Goal: Transaction & Acquisition: Download file/media

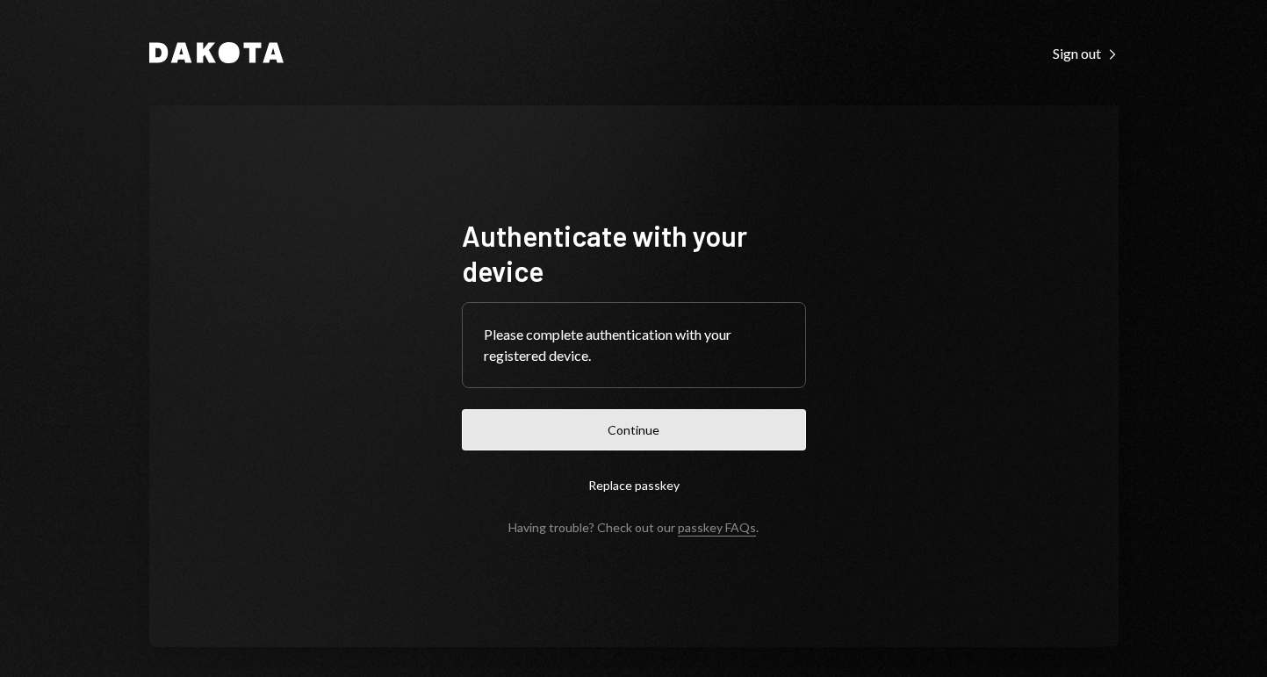
click at [626, 438] on button "Continue" at bounding box center [634, 429] width 344 height 41
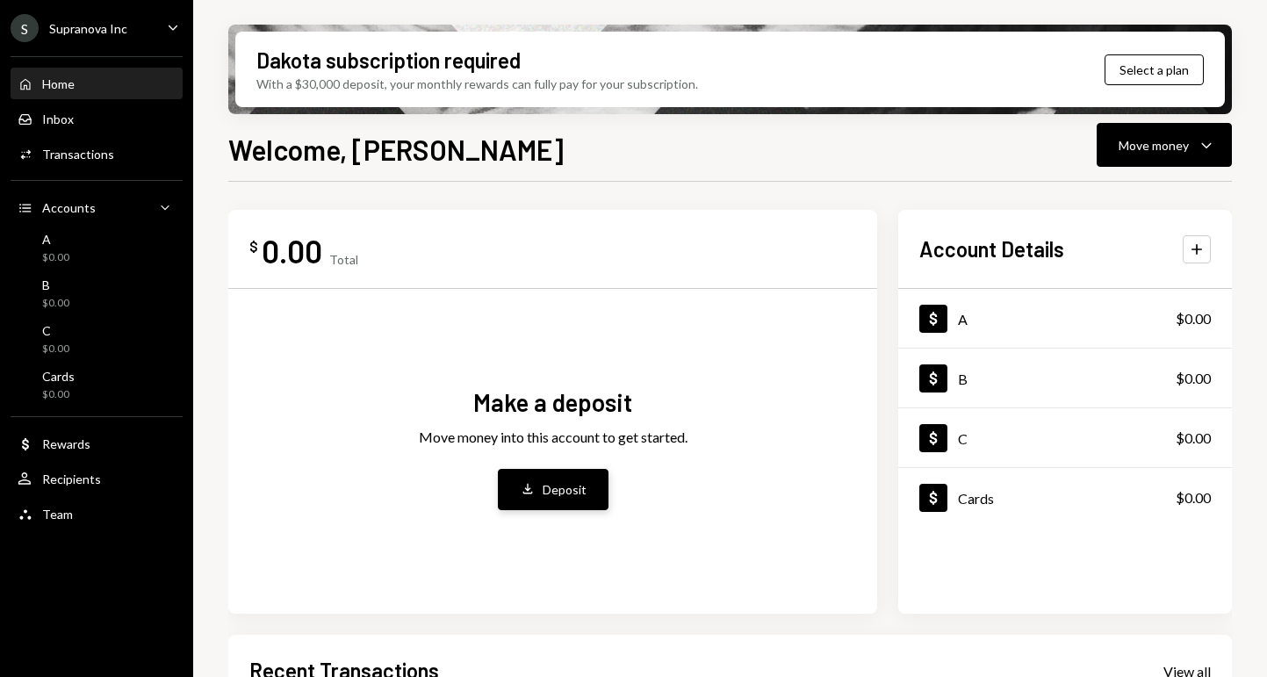
click at [568, 486] on div "Deposit" at bounding box center [565, 489] width 44 height 18
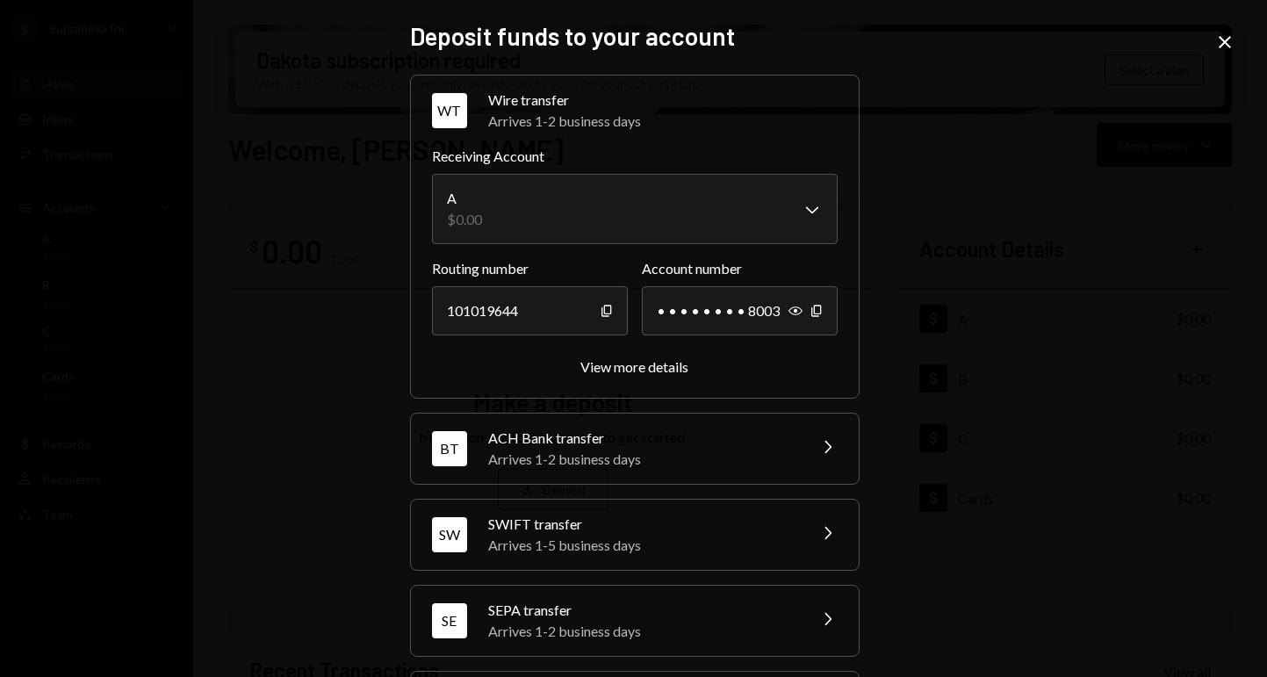
scroll to position [94, 0]
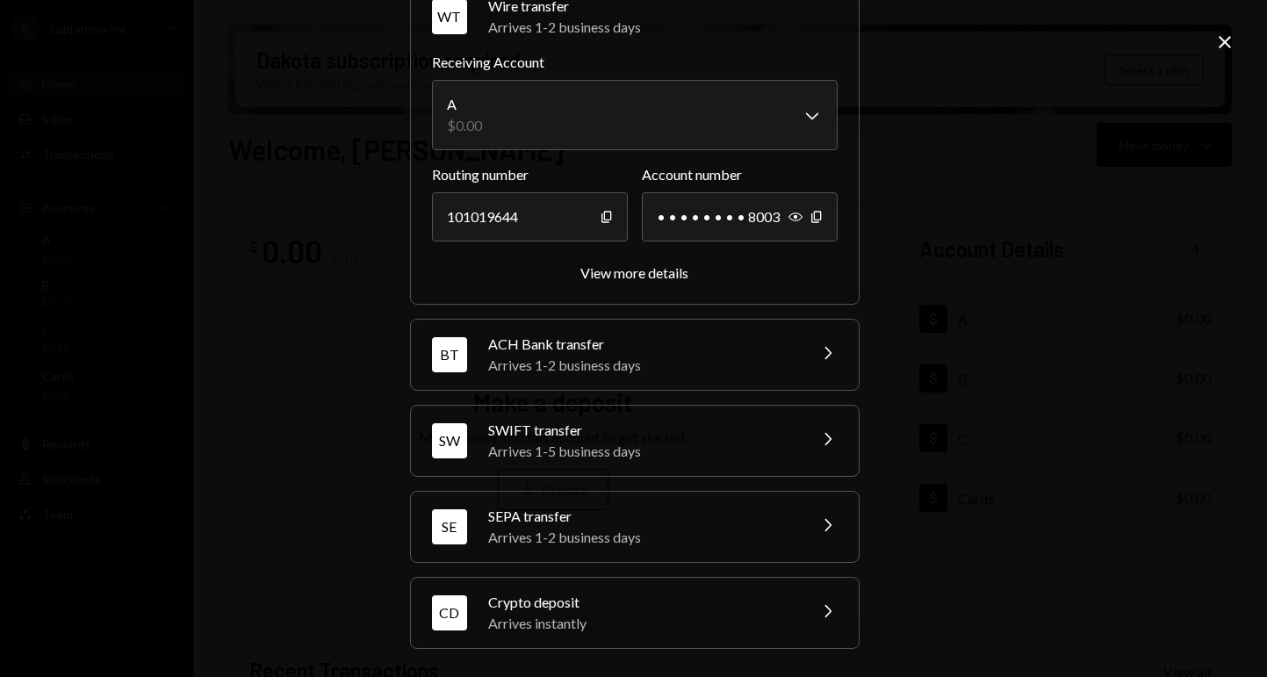
click at [580, 607] on div "Crypto deposit" at bounding box center [641, 602] width 307 height 21
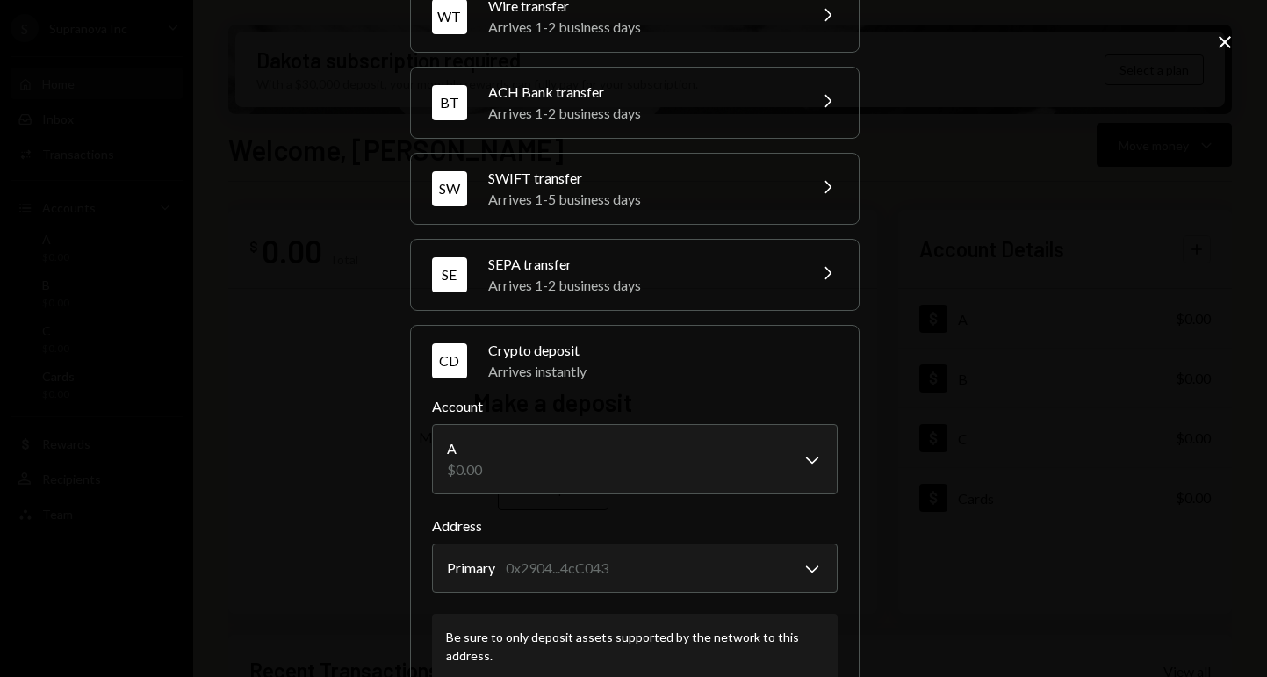
scroll to position [205, 0]
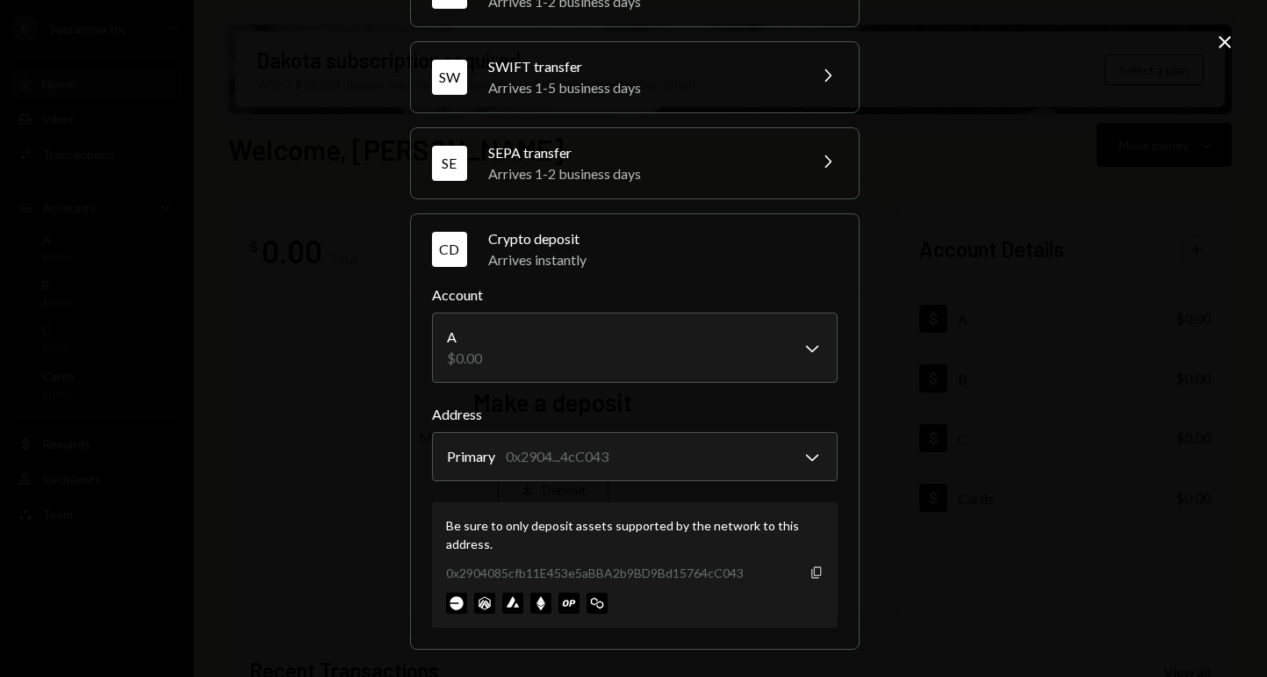
click at [811, 575] on icon "button" at bounding box center [816, 571] width 10 height 11
click at [450, 602] on img at bounding box center [456, 603] width 21 height 21
click at [807, 341] on body "S Supranova Inc Caret Down Home Home Inbox Inbox Activities Transactions Accoun…" at bounding box center [633, 338] width 1267 height 677
click at [1026, 307] on div "Deposit funds to your account WT Wire transfer Arrives 1-2 business days Chevro…" at bounding box center [633, 338] width 1267 height 677
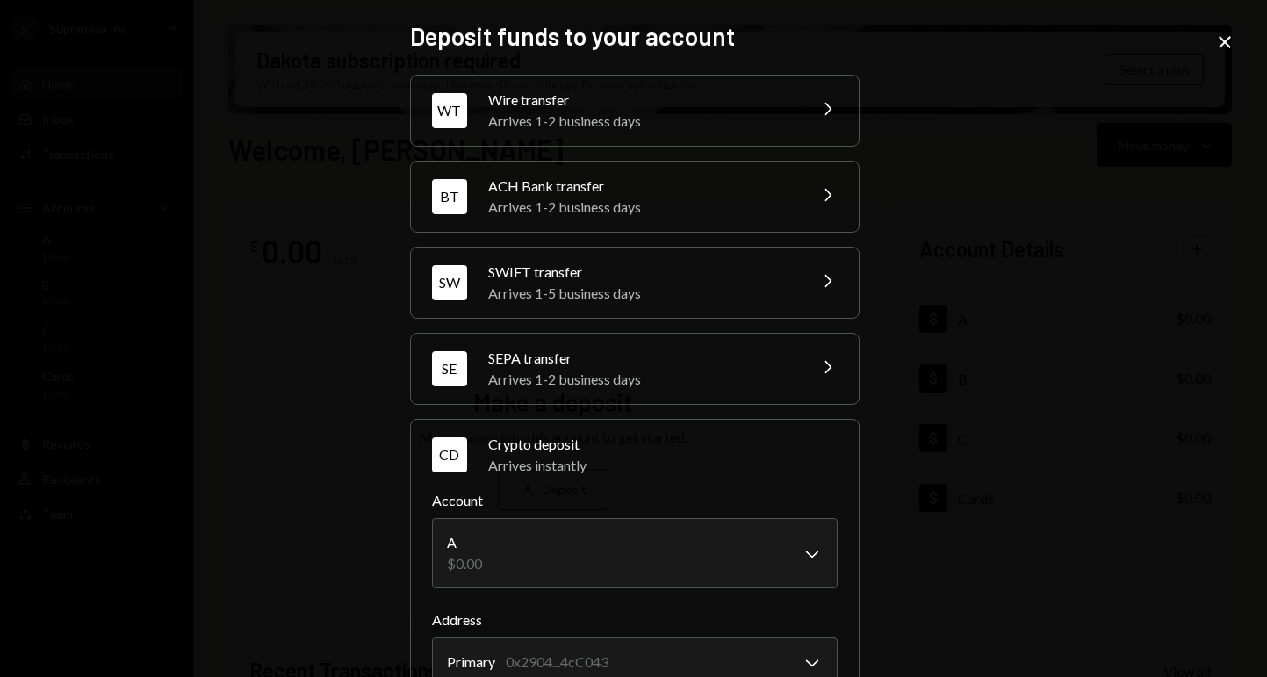
click at [1221, 33] on icon "Close" at bounding box center [1224, 42] width 21 height 21
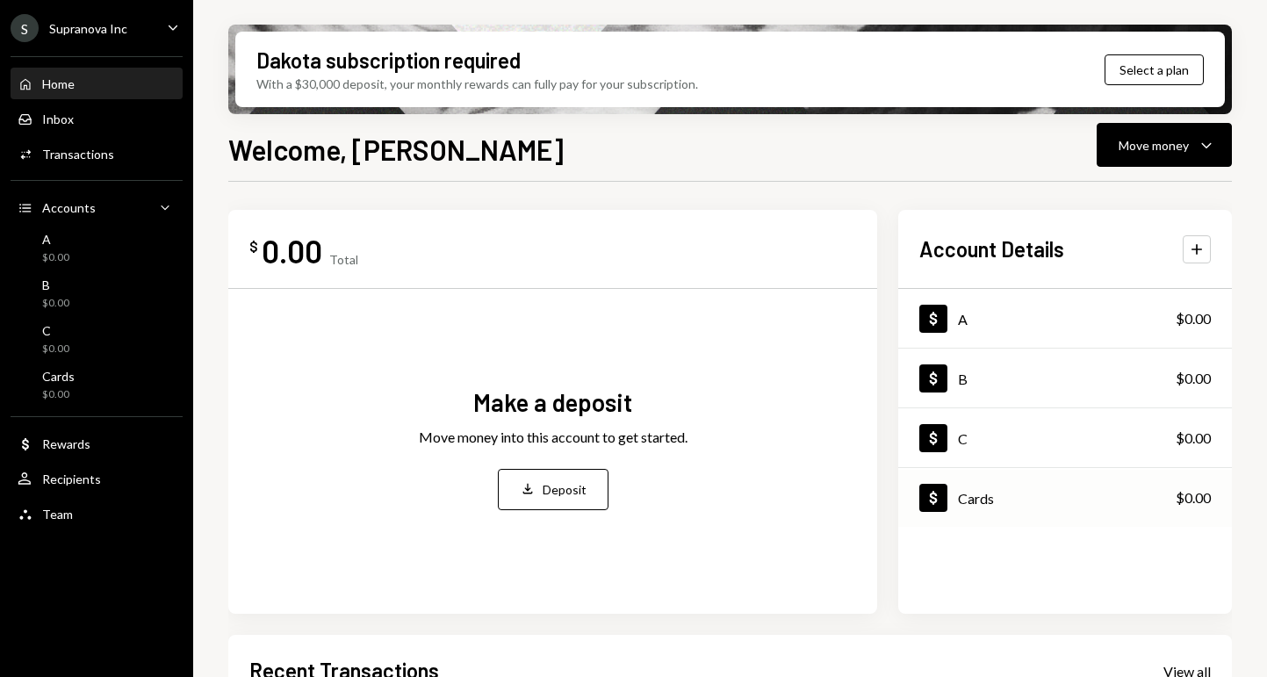
click at [977, 495] on div "Cards" at bounding box center [976, 498] width 36 height 17
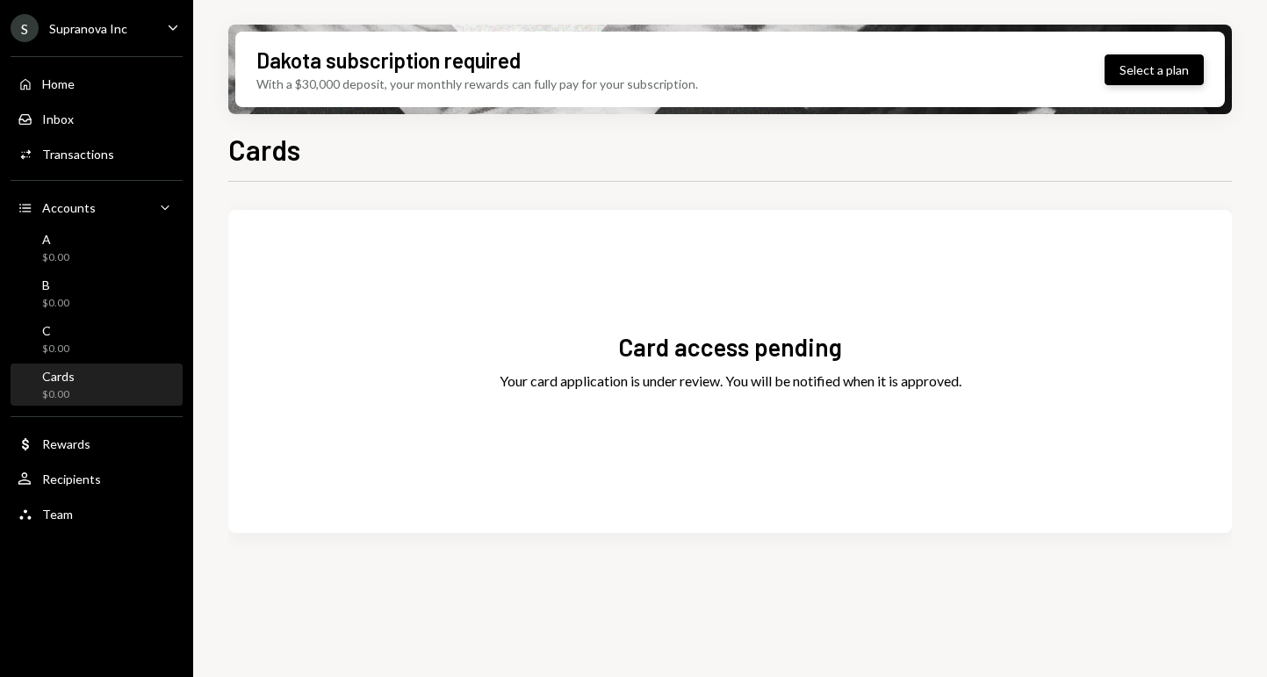
click at [1146, 72] on button "Select a plan" at bounding box center [1154, 69] width 99 height 31
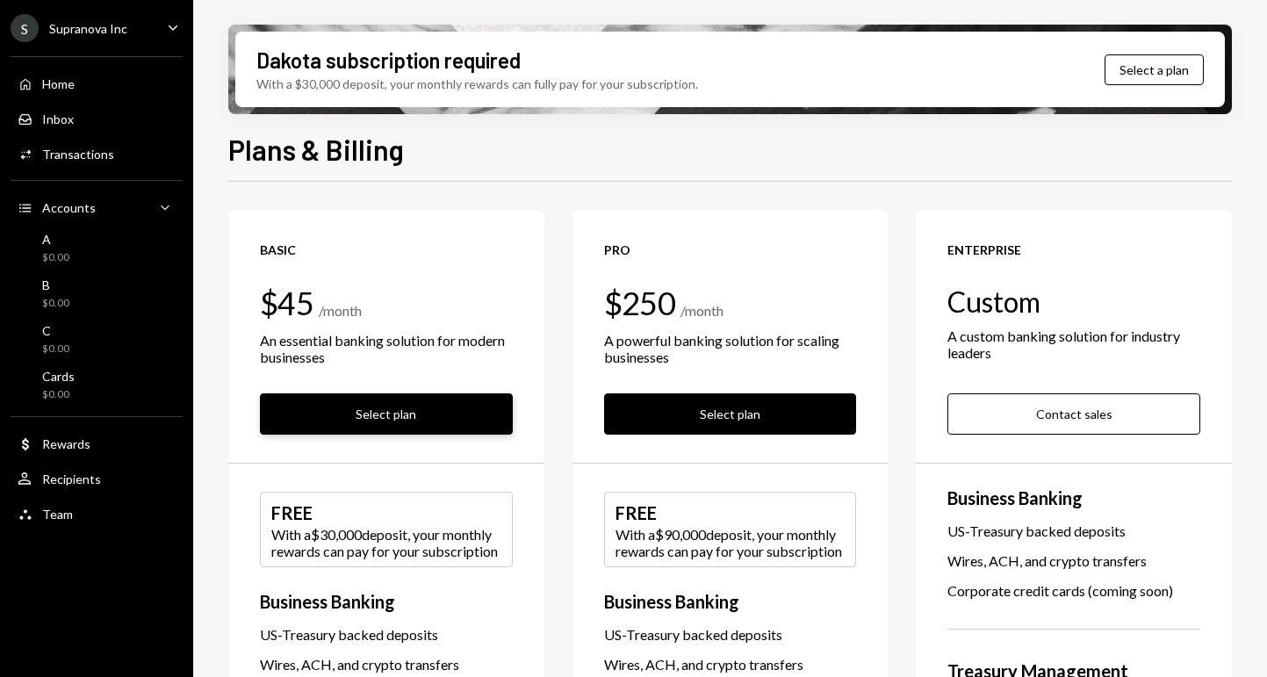
click at [387, 415] on button "Select plan" at bounding box center [386, 413] width 253 height 41
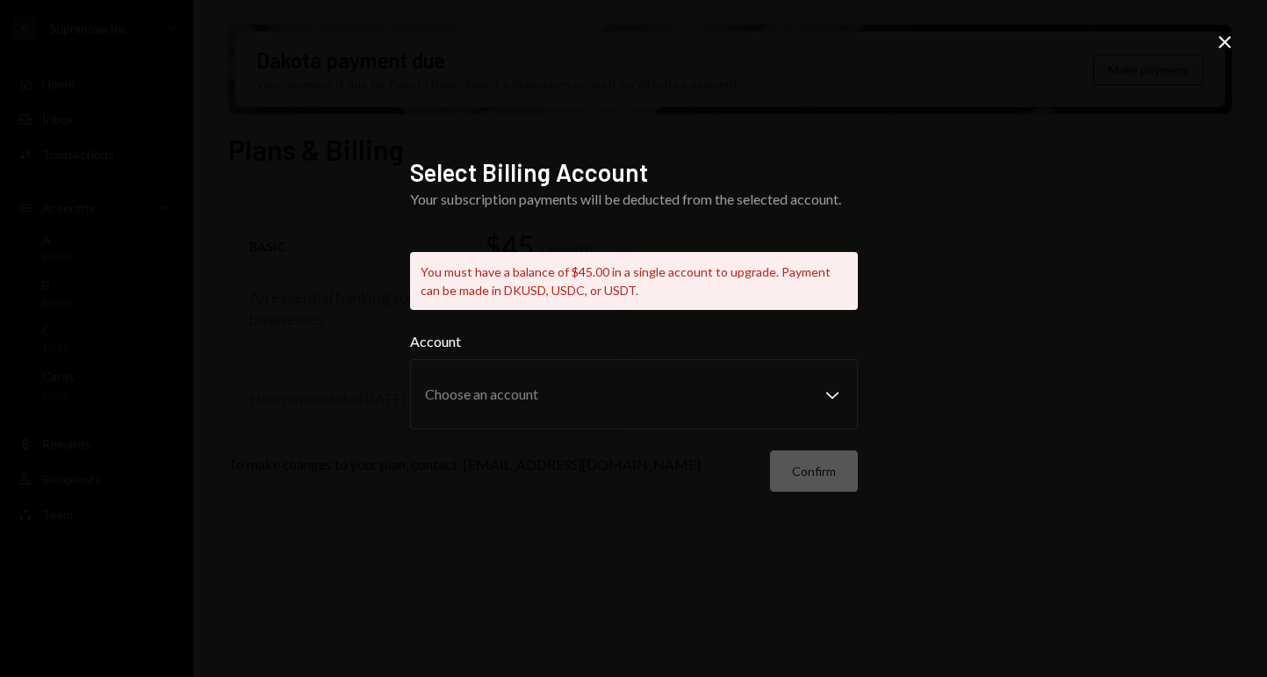
click at [695, 337] on label "Account" at bounding box center [634, 341] width 448 height 21
click at [982, 371] on div "Select Billing Account Your subscription payments will be deducted from the sel…" at bounding box center [633, 338] width 1267 height 677
click at [1221, 44] on icon "Close" at bounding box center [1224, 42] width 21 height 21
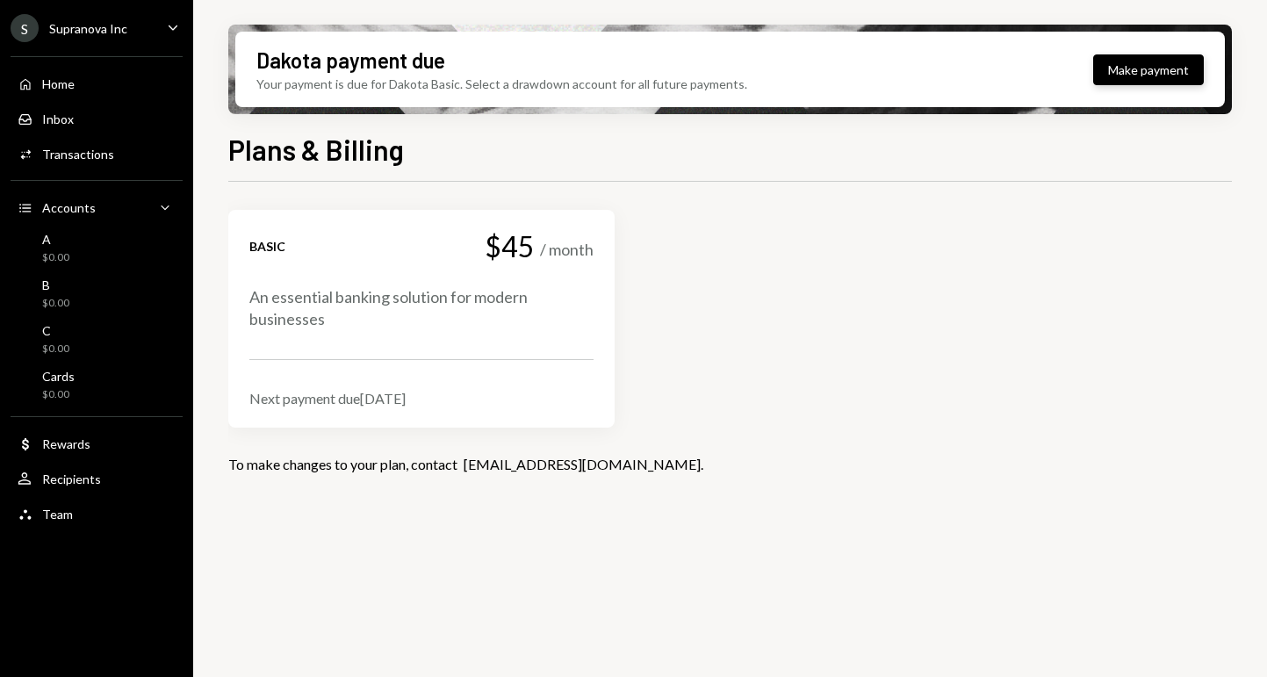
click at [1136, 76] on button "Make payment" at bounding box center [1148, 69] width 111 height 31
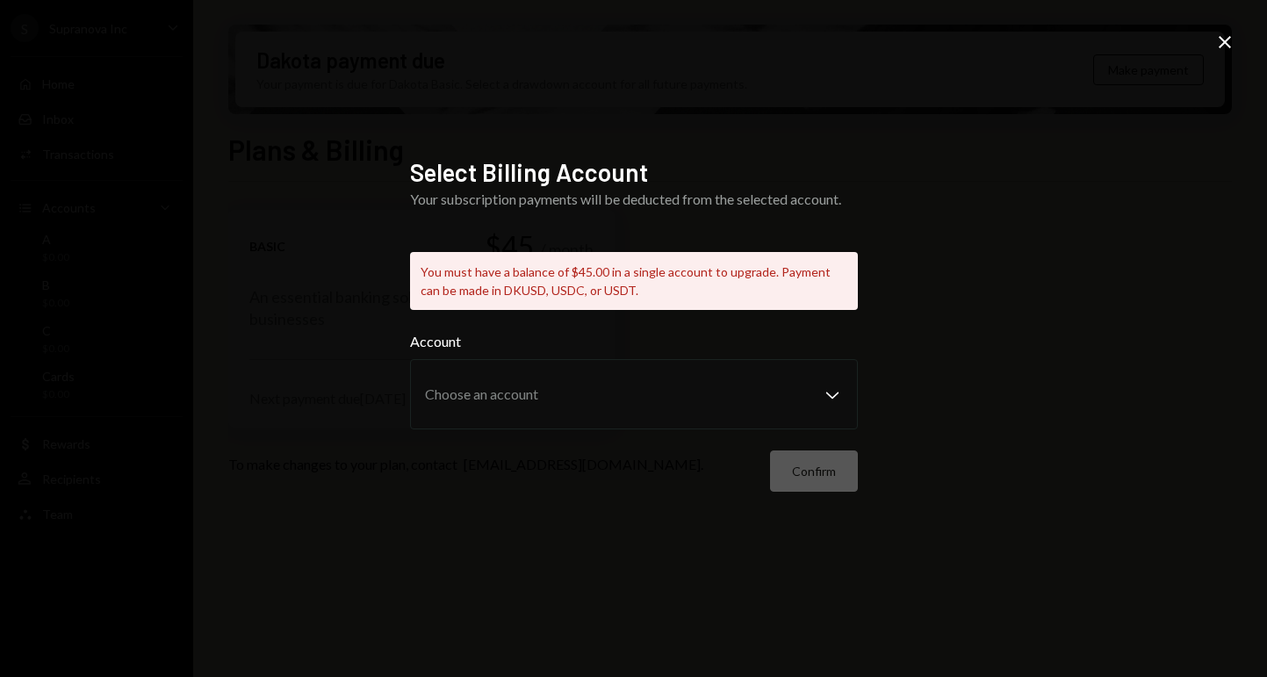
click at [1221, 47] on icon at bounding box center [1225, 42] width 12 height 12
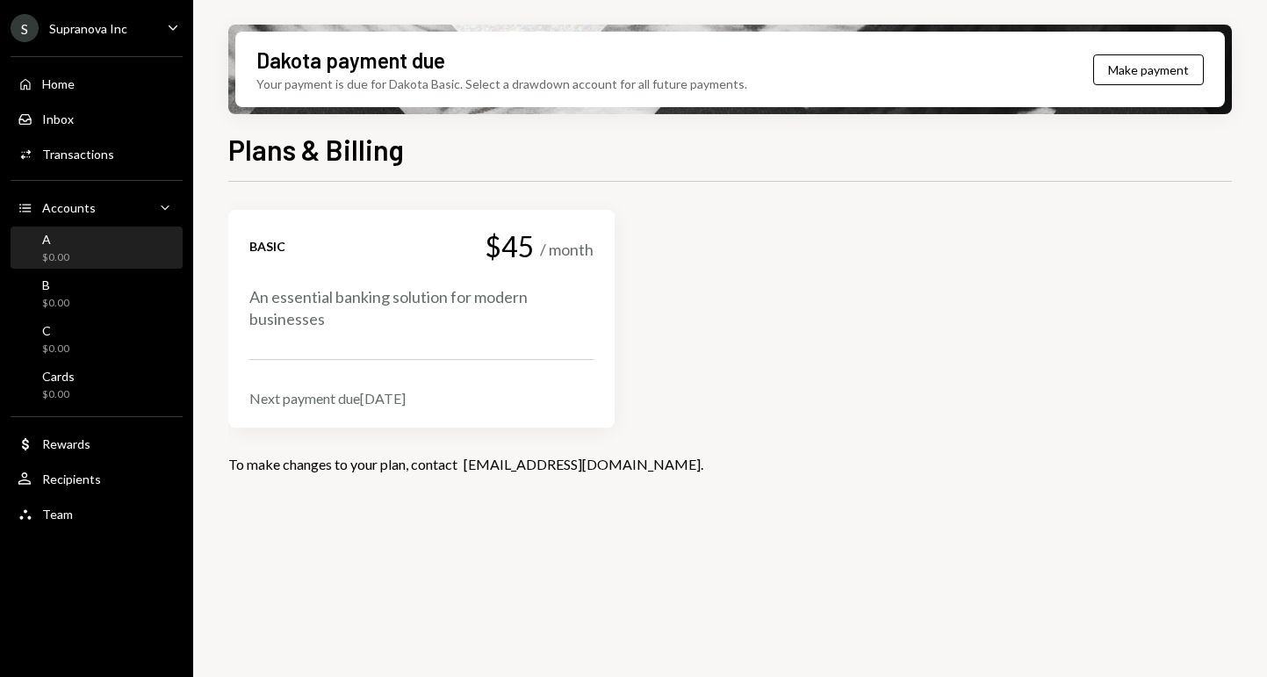
click at [67, 247] on div "A $0.00" at bounding box center [55, 248] width 27 height 33
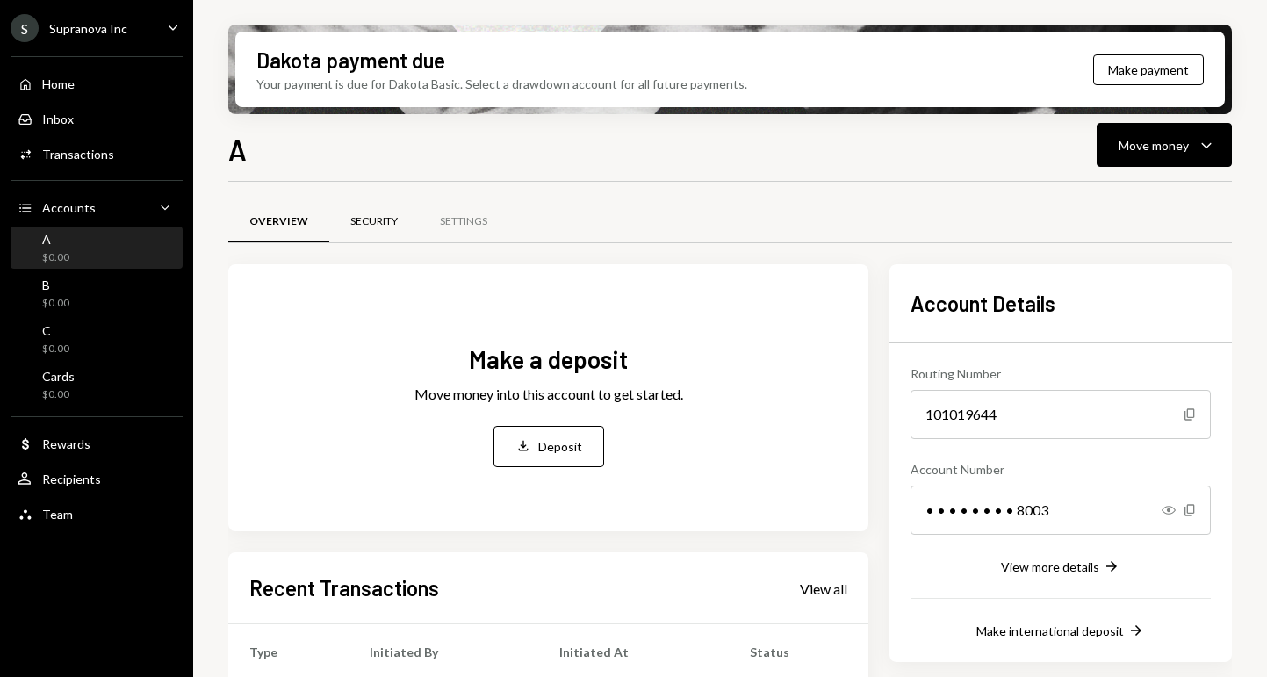
click at [352, 220] on div "Security" at bounding box center [373, 221] width 47 height 15
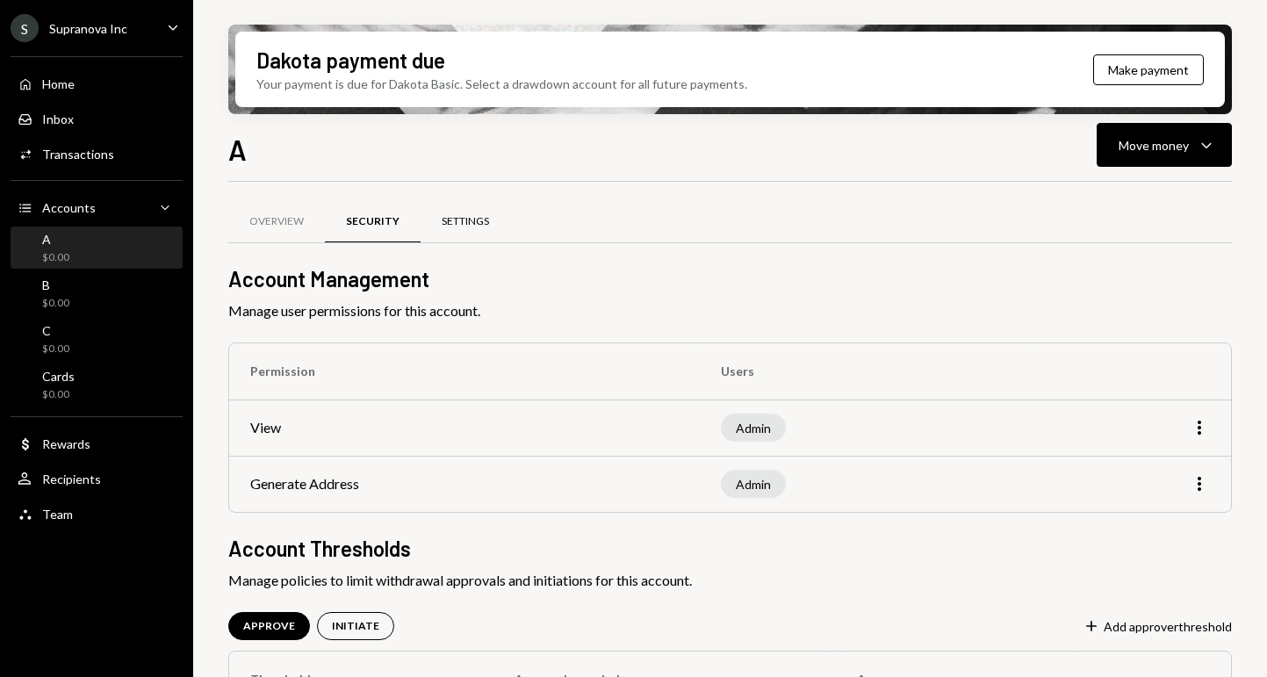
click at [468, 232] on div "Settings" at bounding box center [466, 222] width 90 height 42
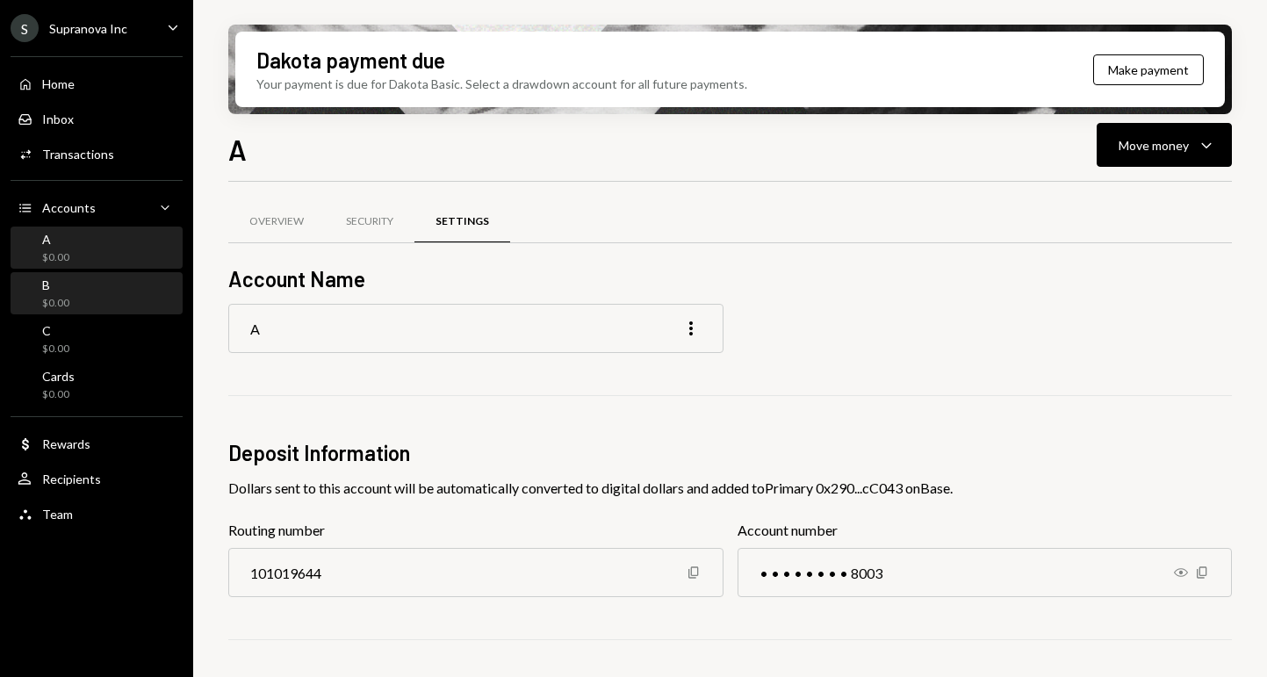
click at [88, 292] on div "B $0.00" at bounding box center [97, 293] width 158 height 33
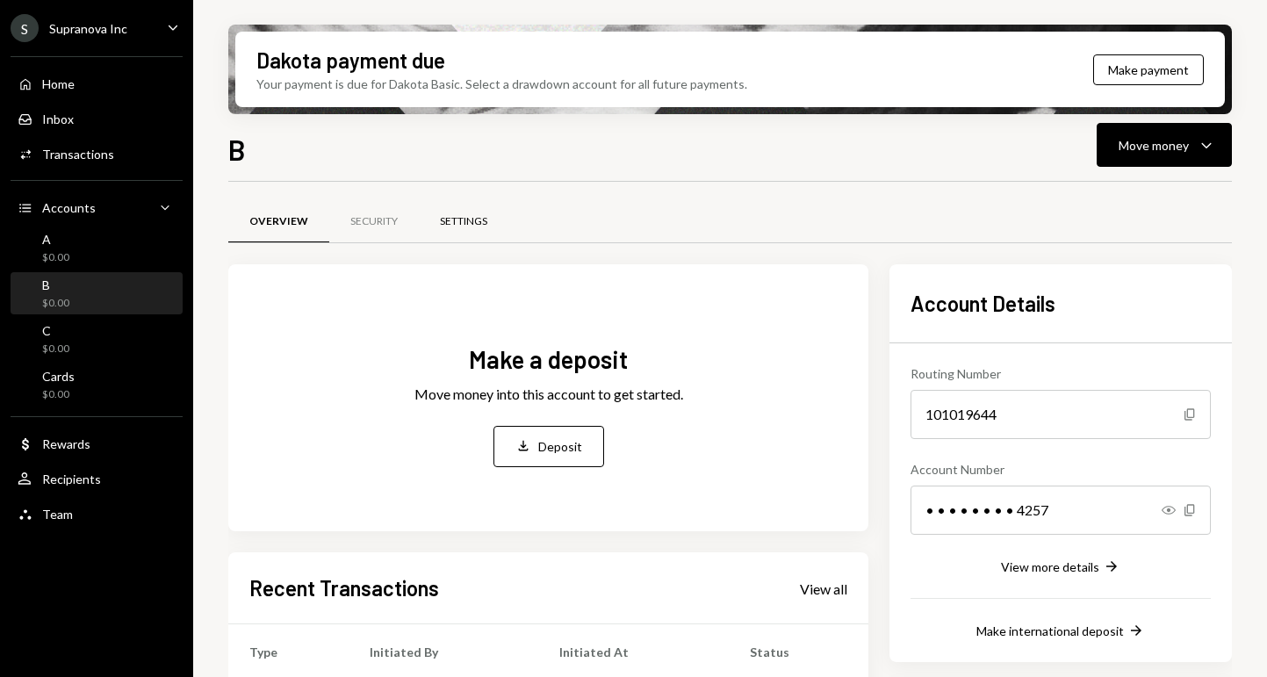
click at [468, 224] on div "Settings" at bounding box center [463, 221] width 47 height 15
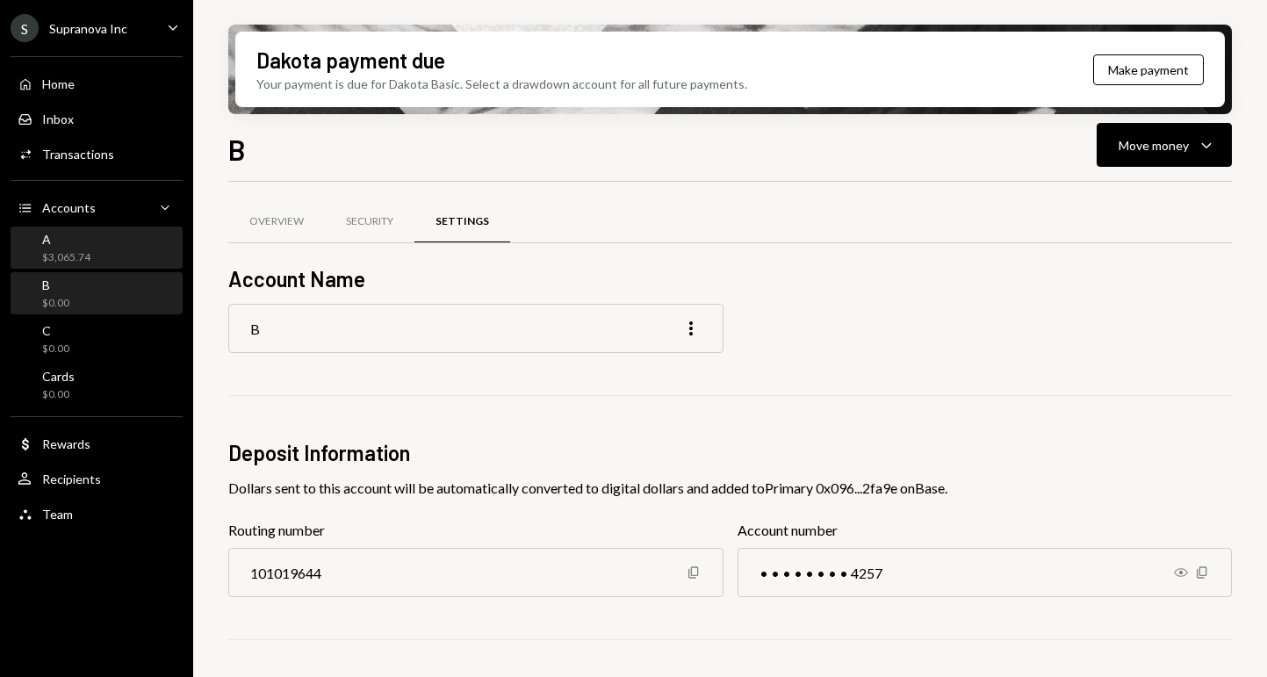
click at [97, 247] on div "A $3,065.74" at bounding box center [97, 248] width 158 height 33
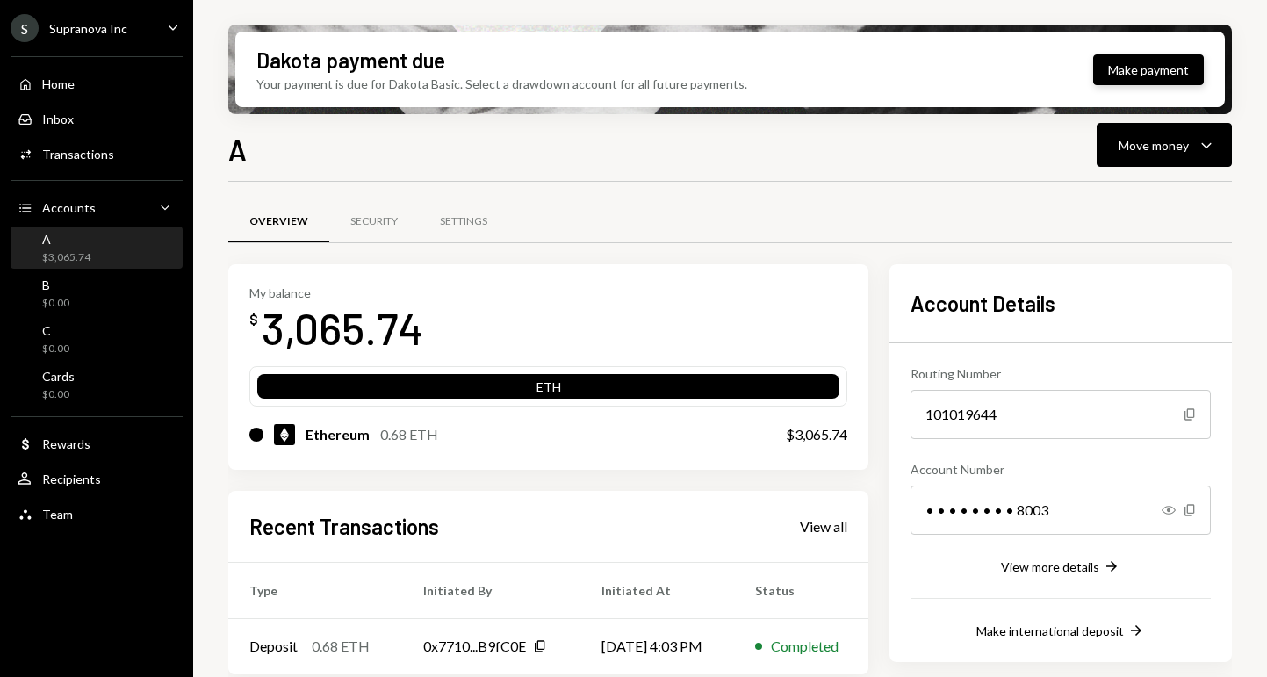
click at [1133, 73] on button "Make payment" at bounding box center [1148, 69] width 111 height 31
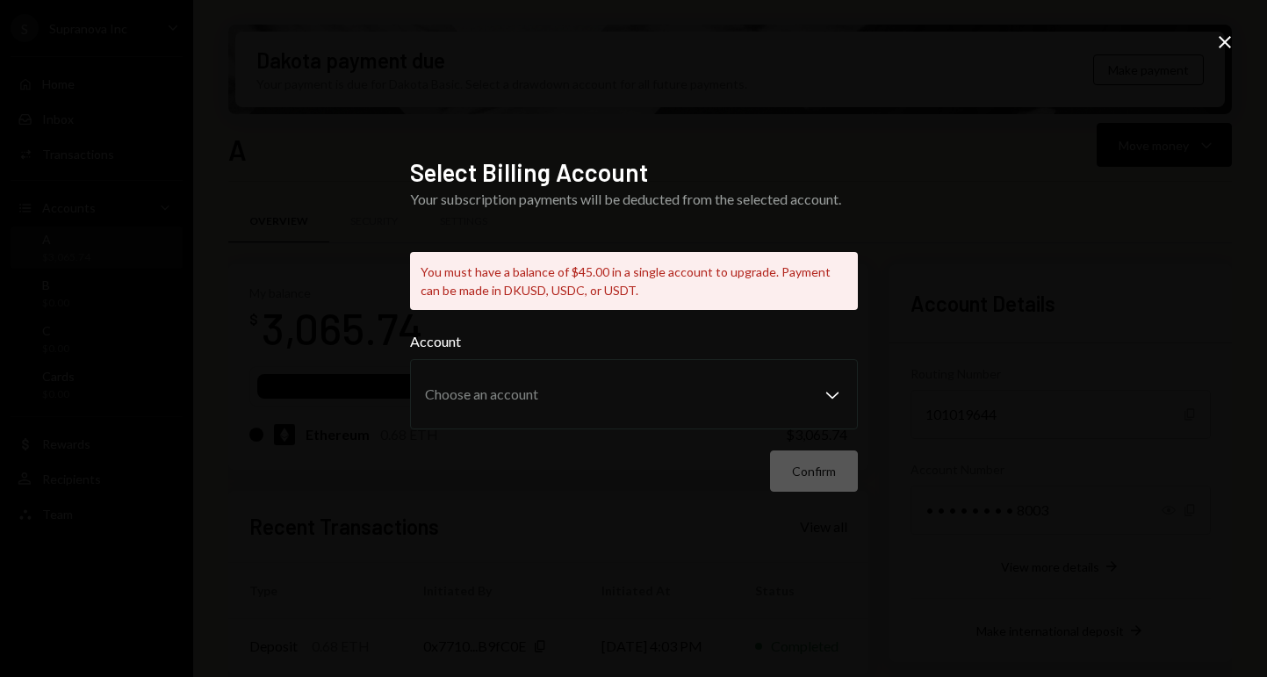
click at [1227, 39] on icon at bounding box center [1225, 42] width 12 height 12
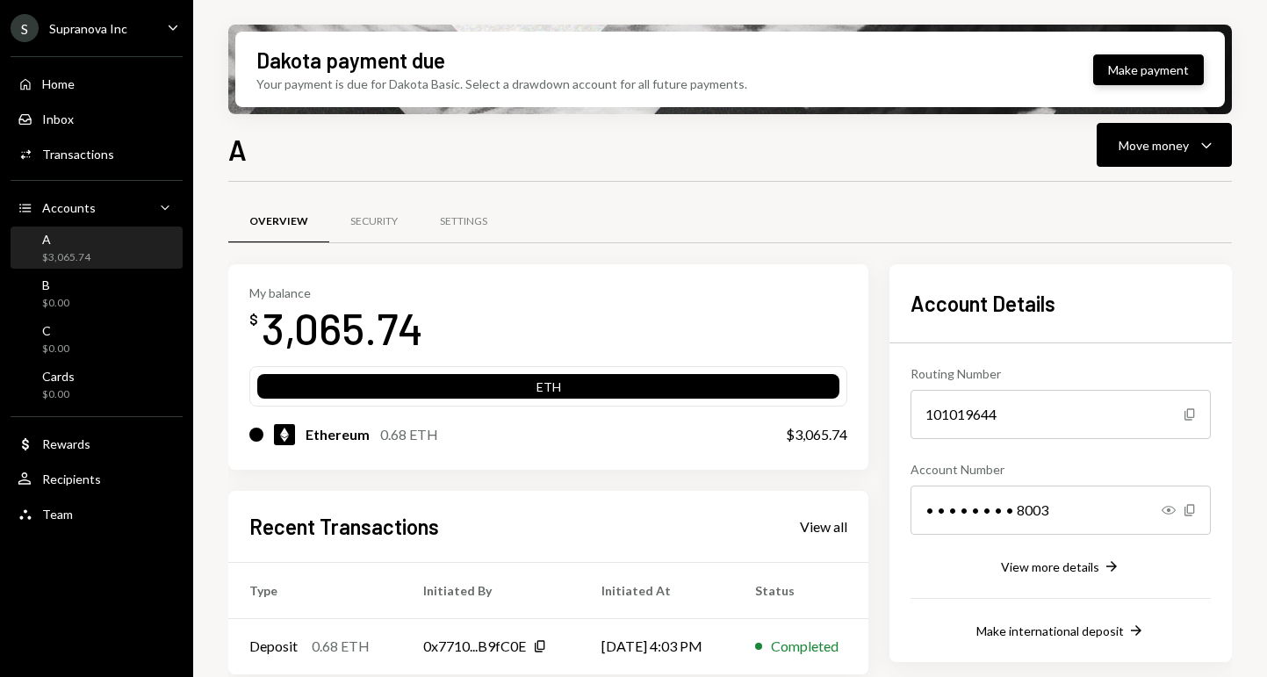
click at [1139, 67] on button "Make payment" at bounding box center [1148, 69] width 111 height 31
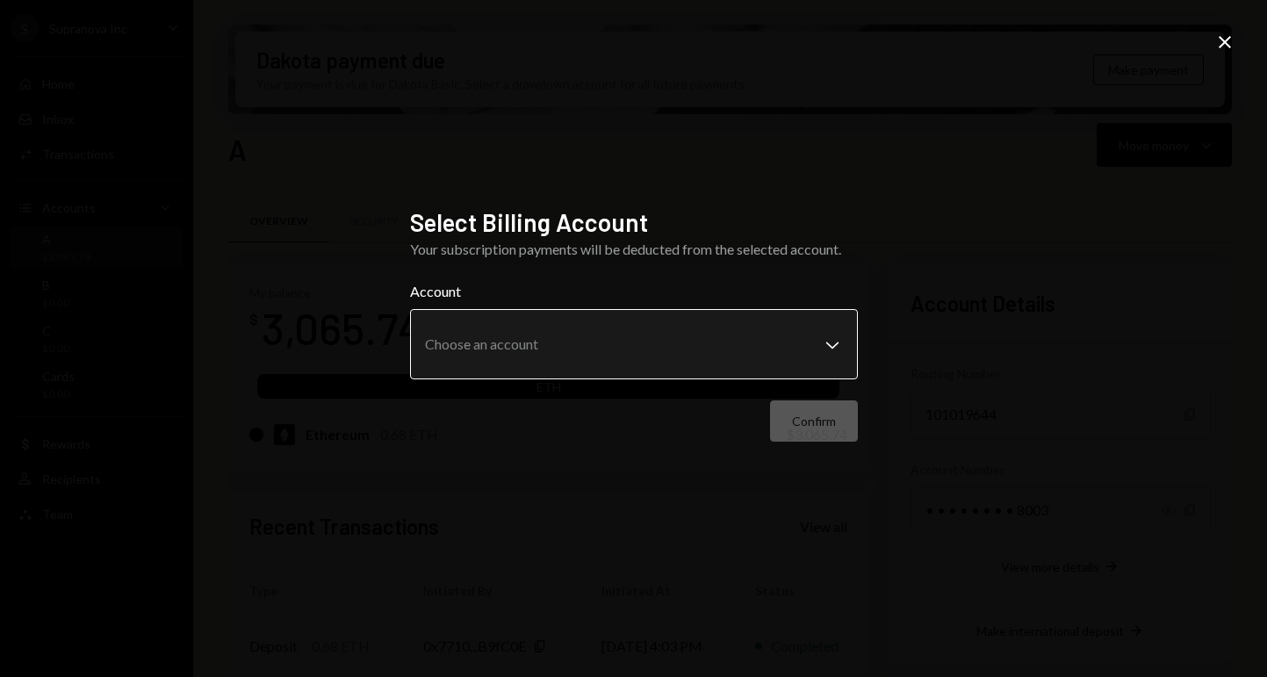
click at [825, 347] on div "Account Choose an account Chevron Down" at bounding box center [634, 330] width 448 height 98
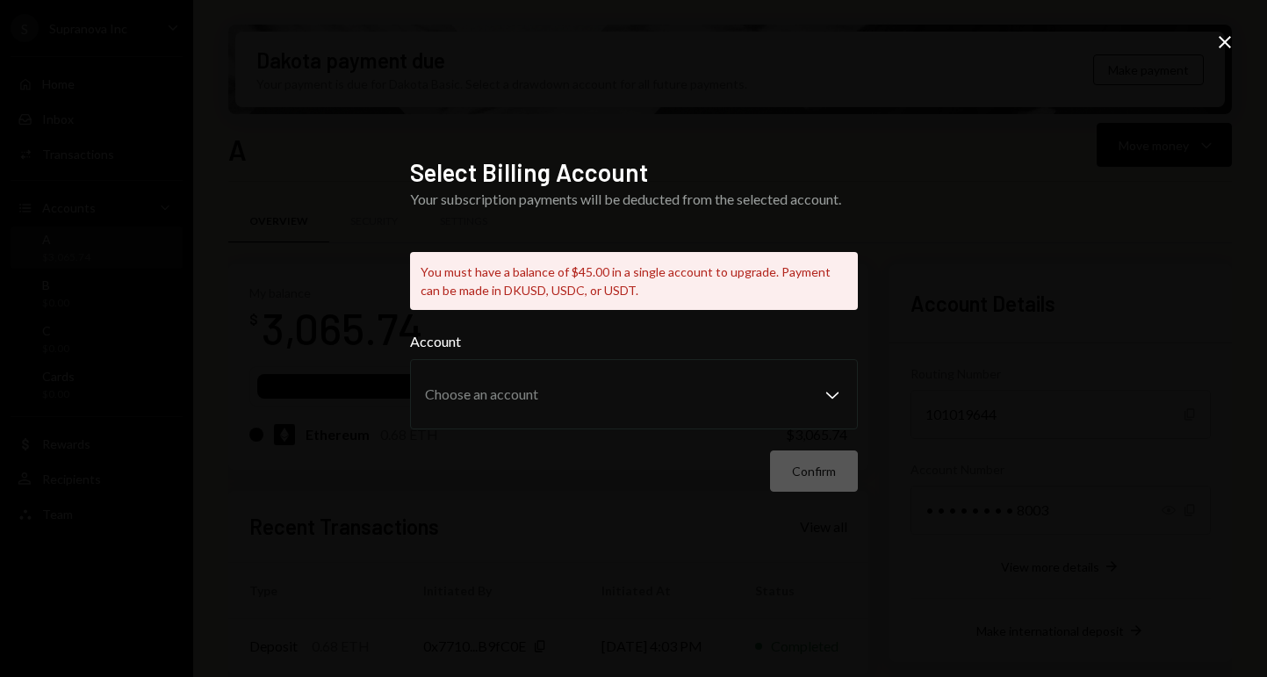
click at [1228, 37] on icon "Close" at bounding box center [1224, 42] width 21 height 21
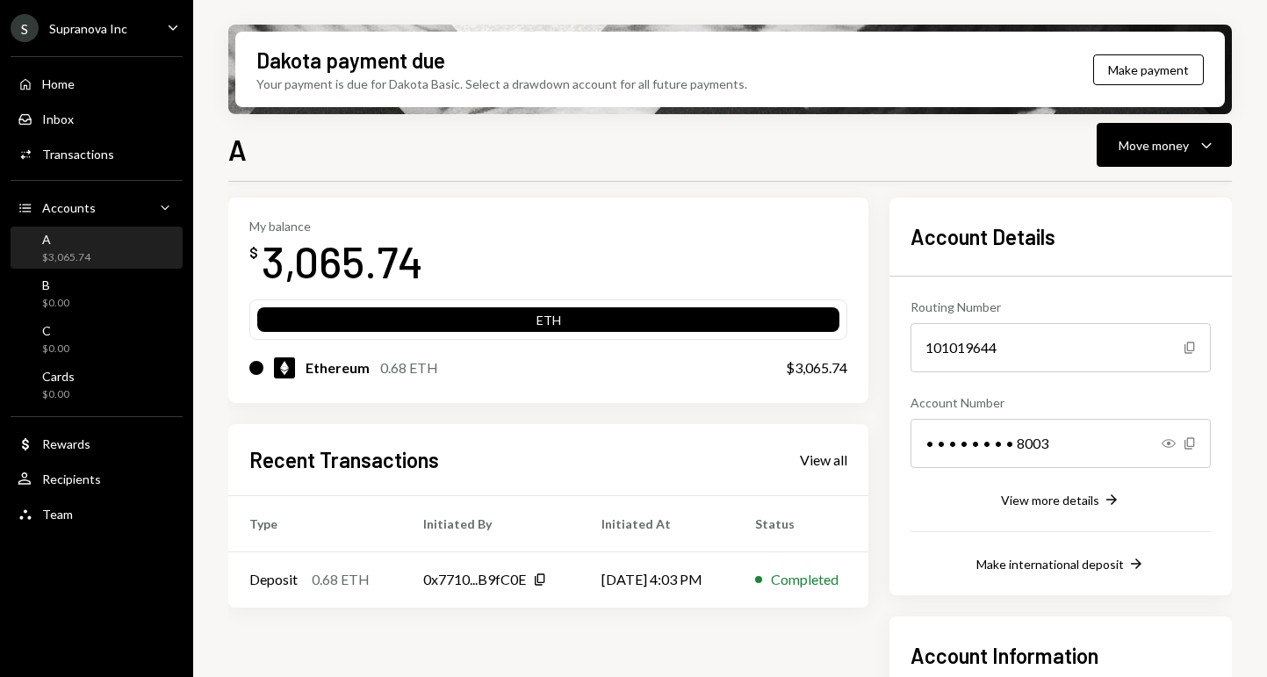
scroll to position [37, 0]
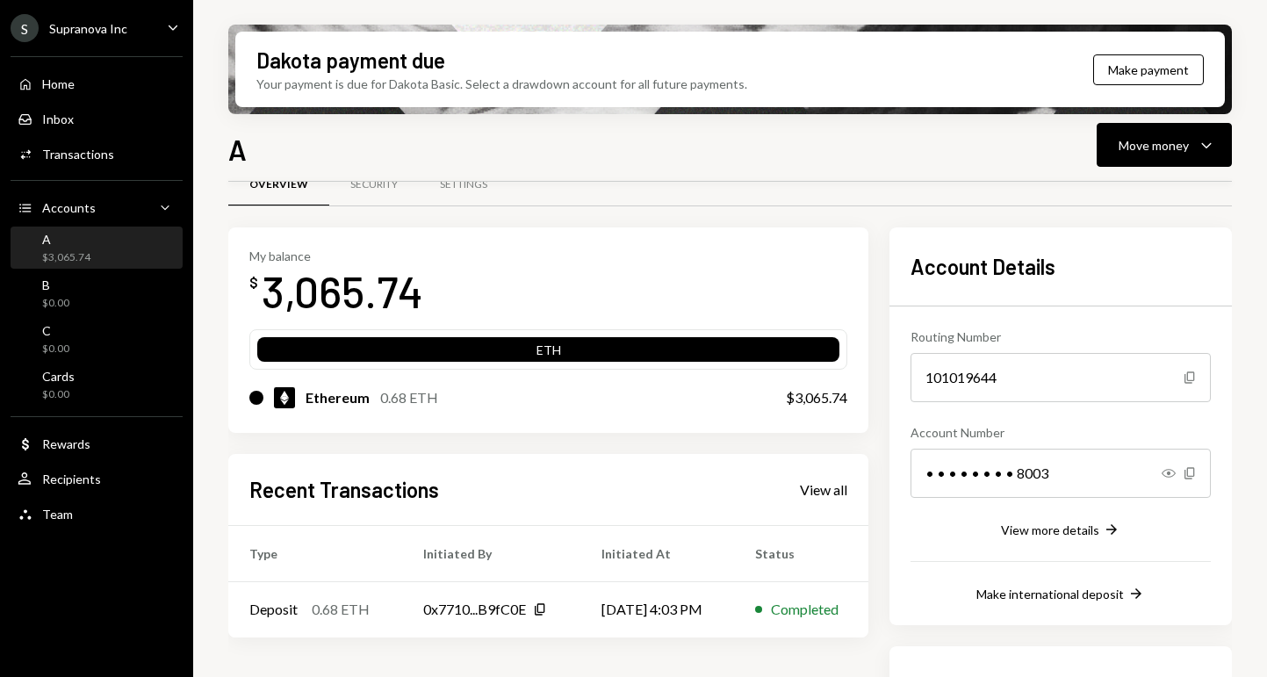
click at [551, 354] on div "ETH" at bounding box center [548, 353] width 582 height 25
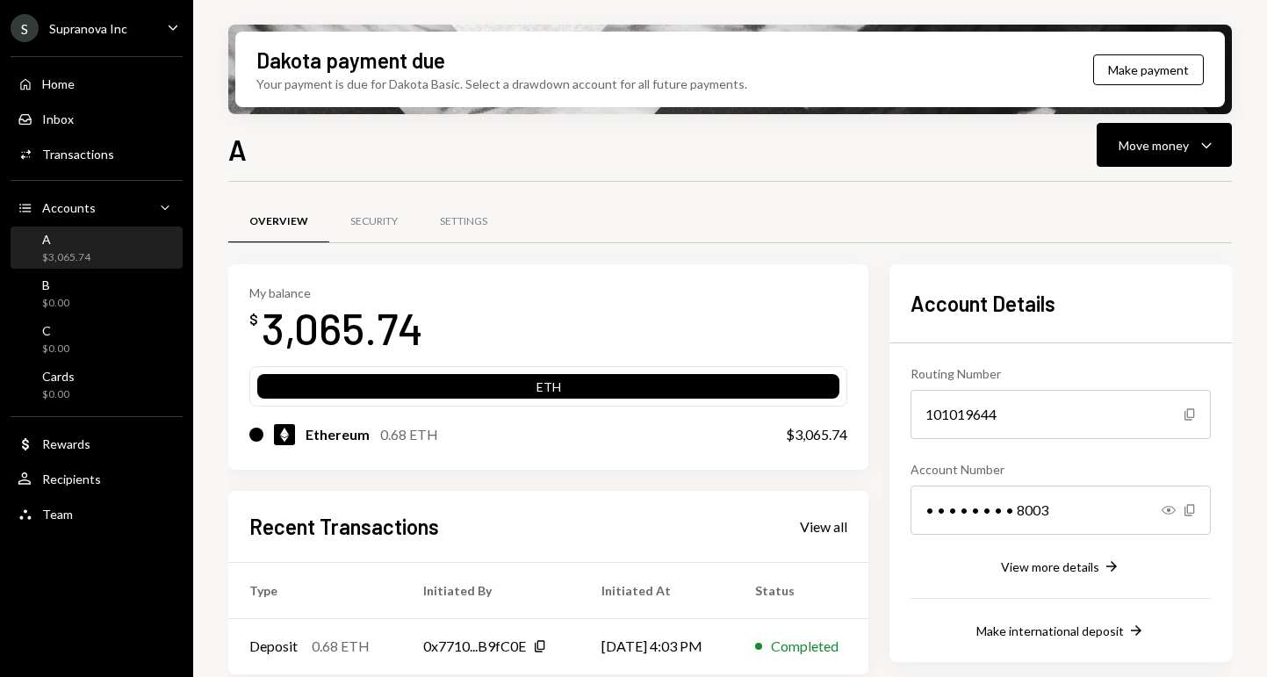
click at [555, 378] on div "ETH" at bounding box center [548, 390] width 582 height 25
click at [803, 422] on div "Ethereum 0.68 ETH $3,065.74" at bounding box center [548, 435] width 598 height 56
click at [306, 447] on div "Ethereum 0.68 ETH $3,065.74" at bounding box center [548, 435] width 598 height 56
click at [397, 333] on div "3,065.74" at bounding box center [343, 327] width 162 height 55
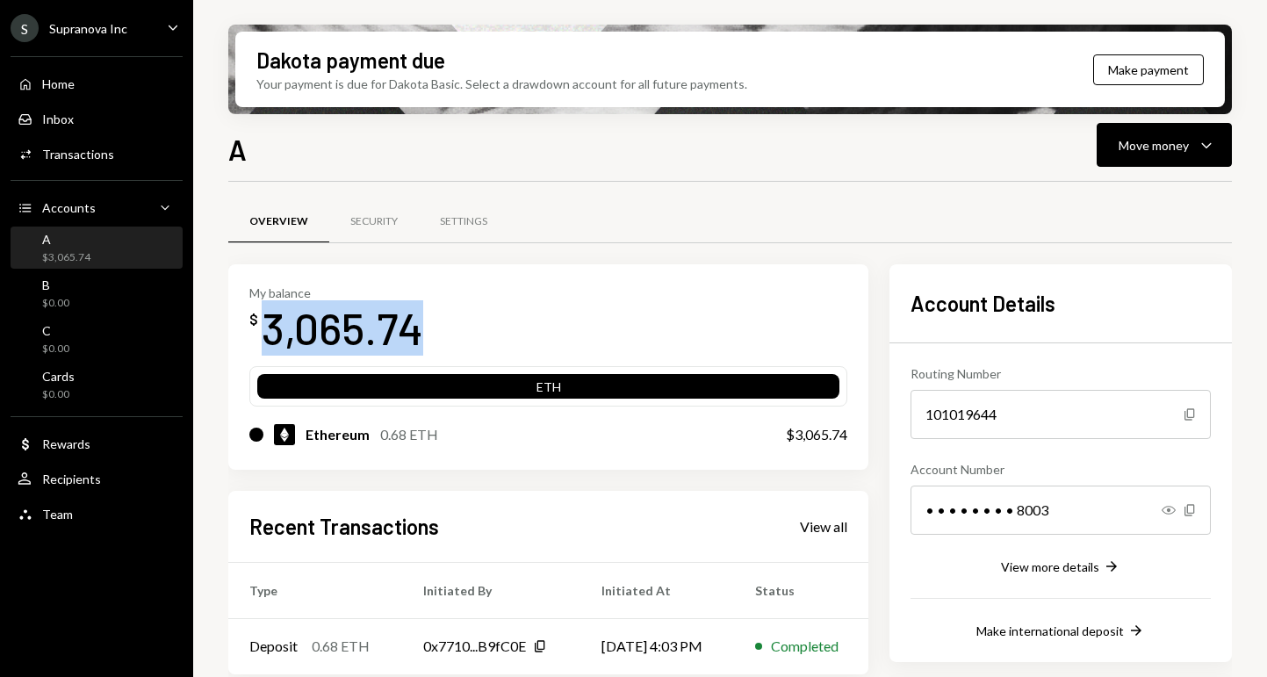
click at [397, 333] on div "3,065.74" at bounding box center [343, 327] width 162 height 55
click at [488, 340] on div "My balance $ 3,065.74" at bounding box center [548, 320] width 598 height 70
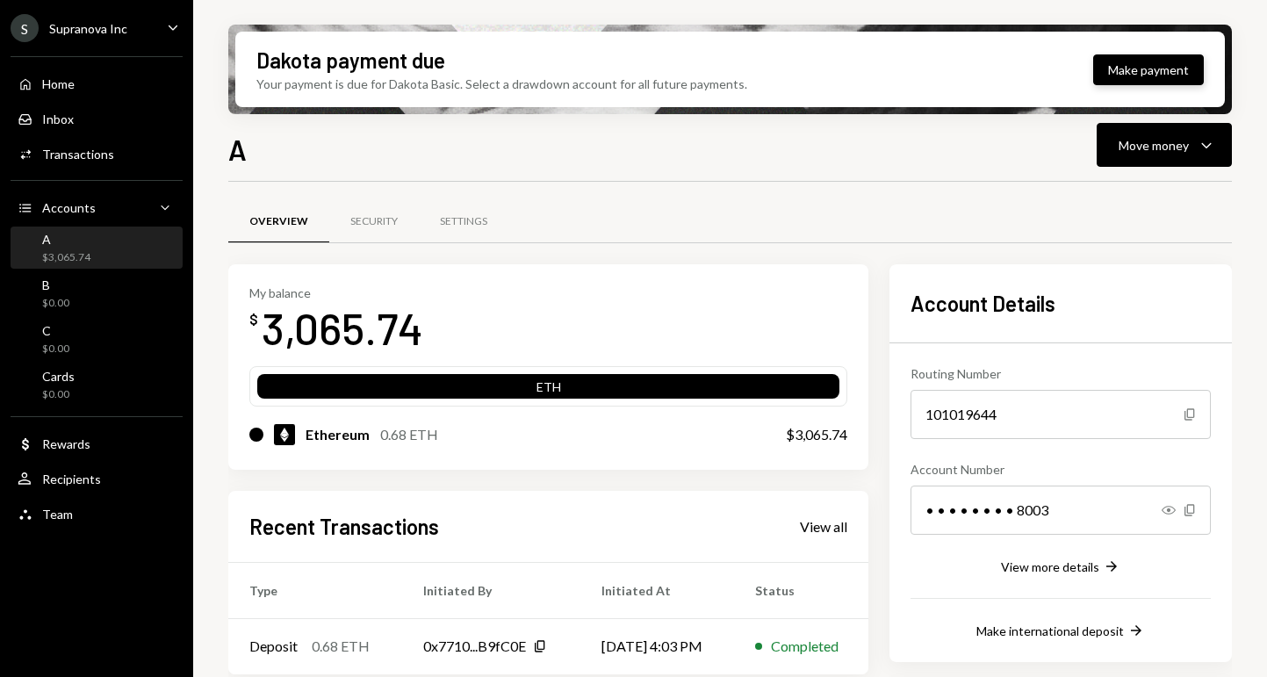
click at [1136, 68] on button "Make payment" at bounding box center [1148, 69] width 111 height 31
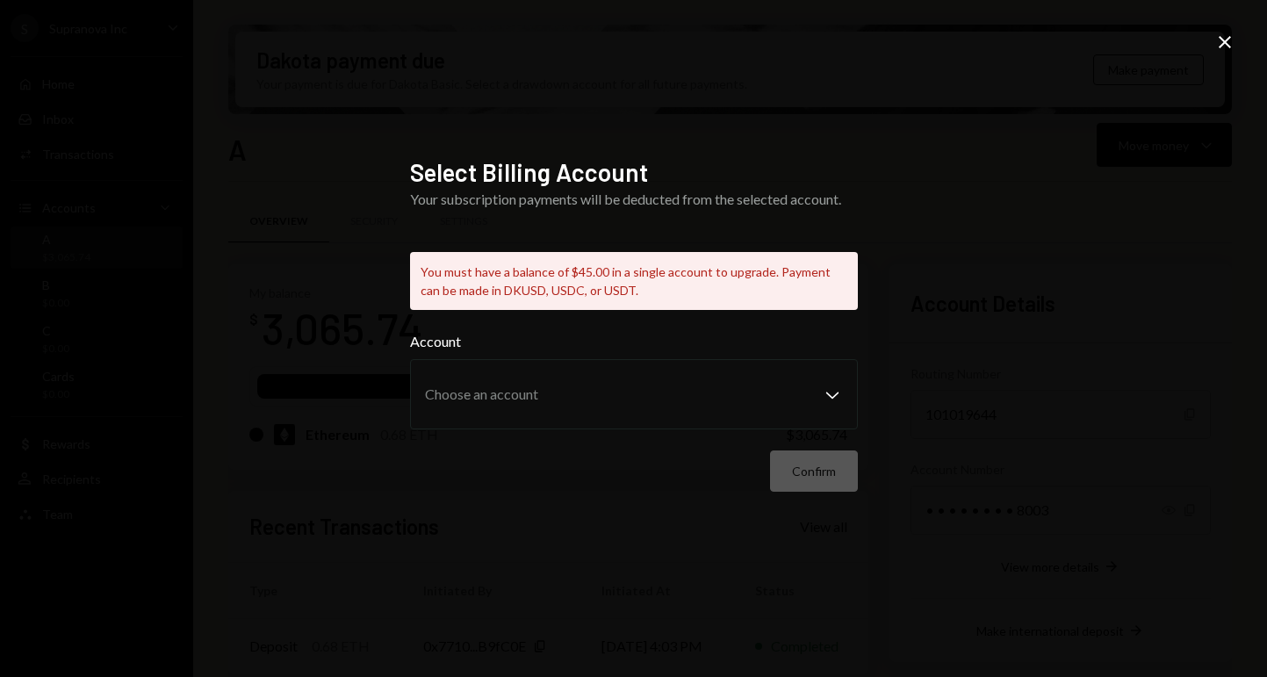
click at [689, 294] on div "You must have a balance of $45.00 in a single account to upgrade. Payment can b…" at bounding box center [634, 281] width 448 height 58
click at [1223, 42] on icon at bounding box center [1225, 42] width 12 height 12
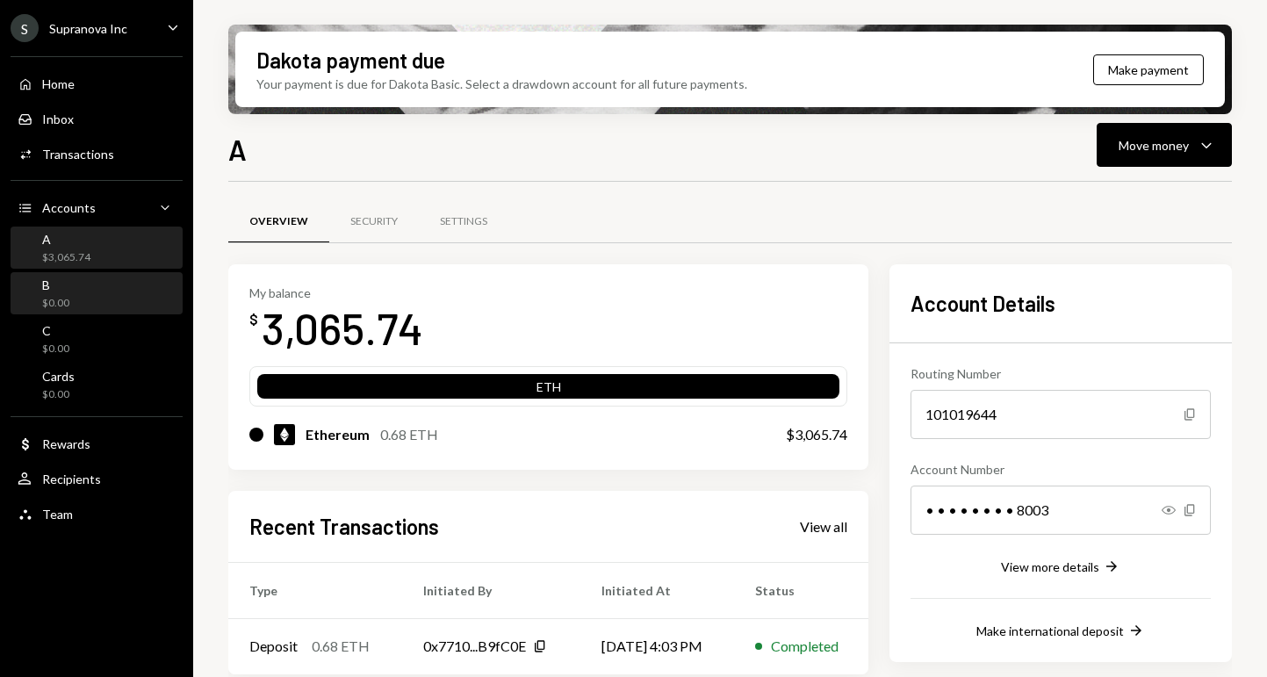
click at [76, 295] on div "B $0.00" at bounding box center [97, 293] width 158 height 33
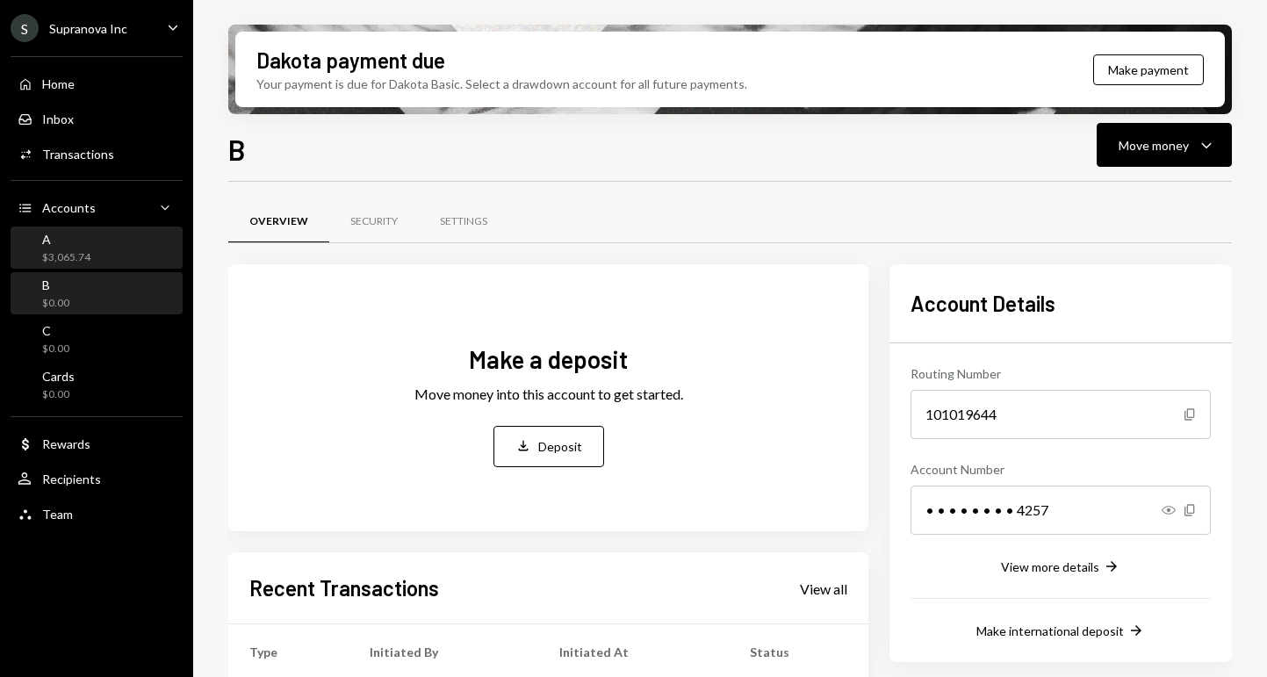
click at [73, 256] on div "$3,065.74" at bounding box center [66, 257] width 48 height 15
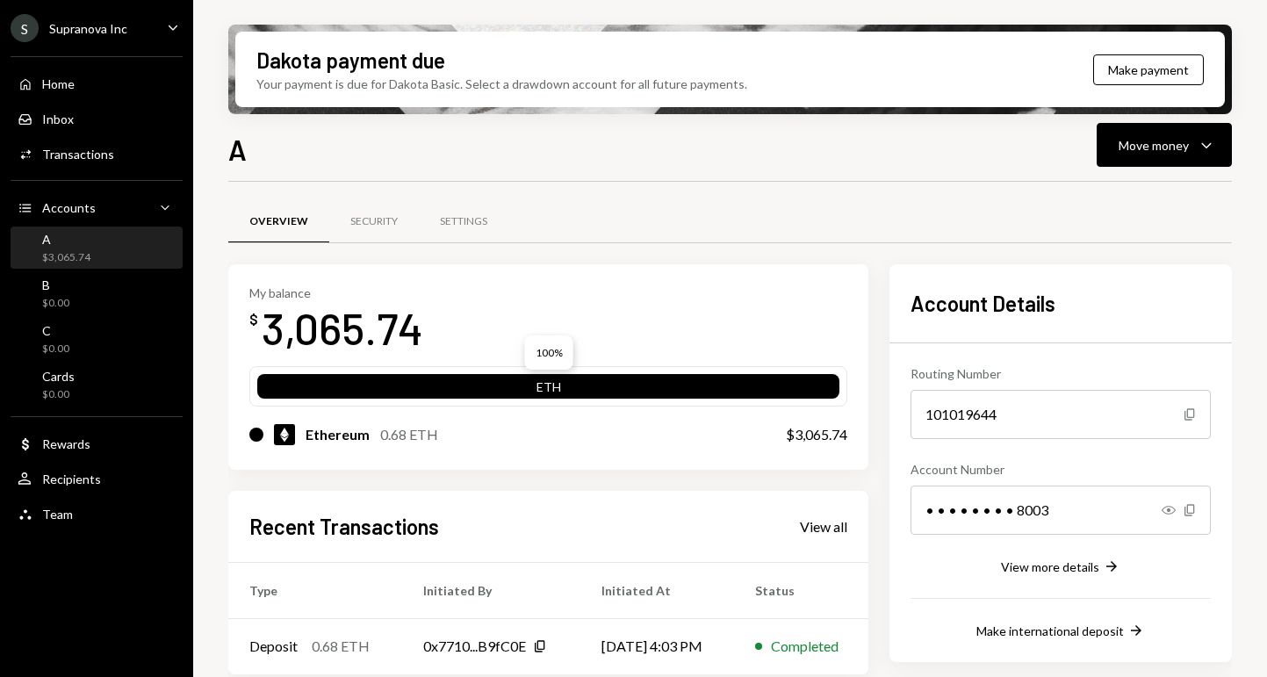
click at [443, 392] on div "ETH" at bounding box center [548, 390] width 582 height 25
click at [1166, 76] on button "Make payment" at bounding box center [1148, 69] width 111 height 31
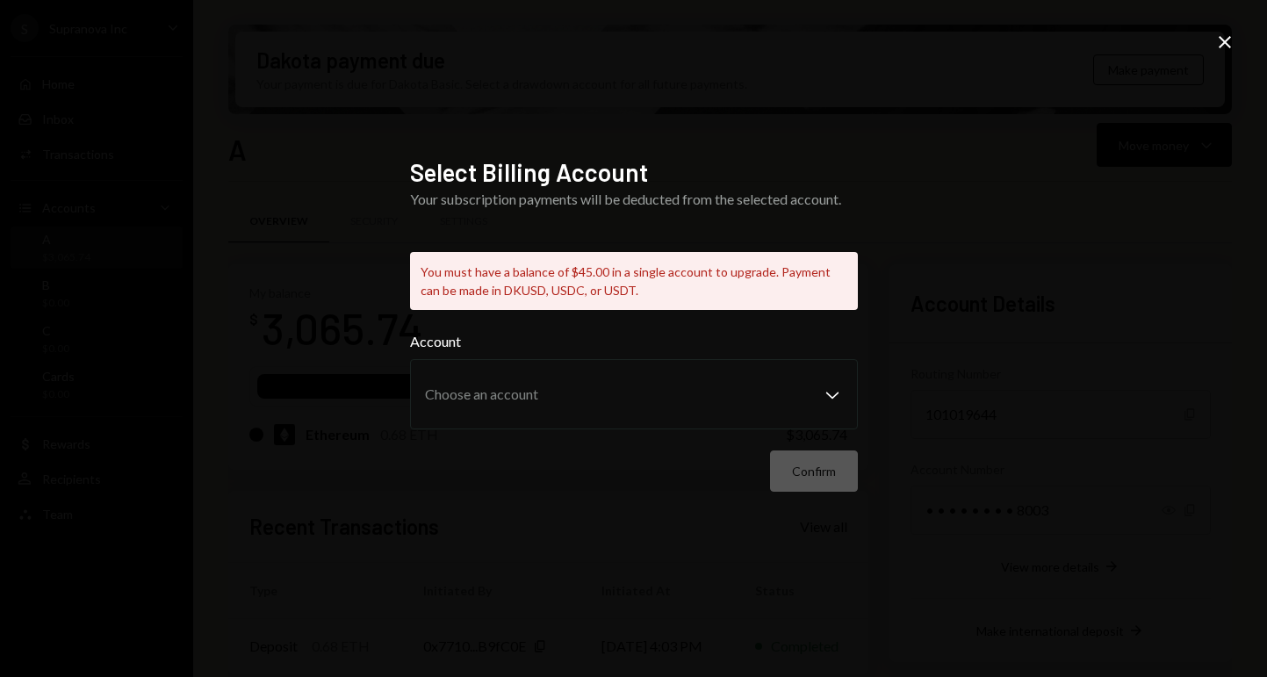
click at [1238, 45] on div "Select Billing Account Your subscription payments will be deducted from the sel…" at bounding box center [633, 338] width 1267 height 677
click at [1225, 40] on icon "Close" at bounding box center [1224, 42] width 21 height 21
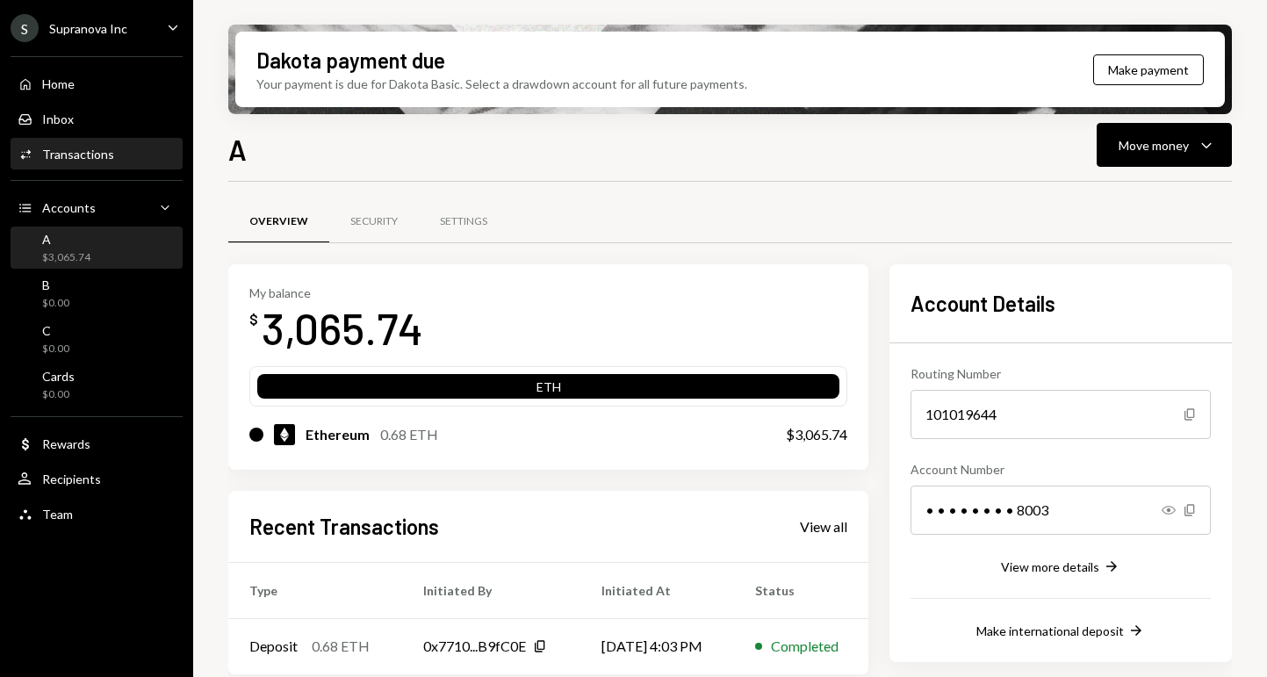
click at [76, 162] on div "Activities Transactions" at bounding box center [66, 155] width 97 height 16
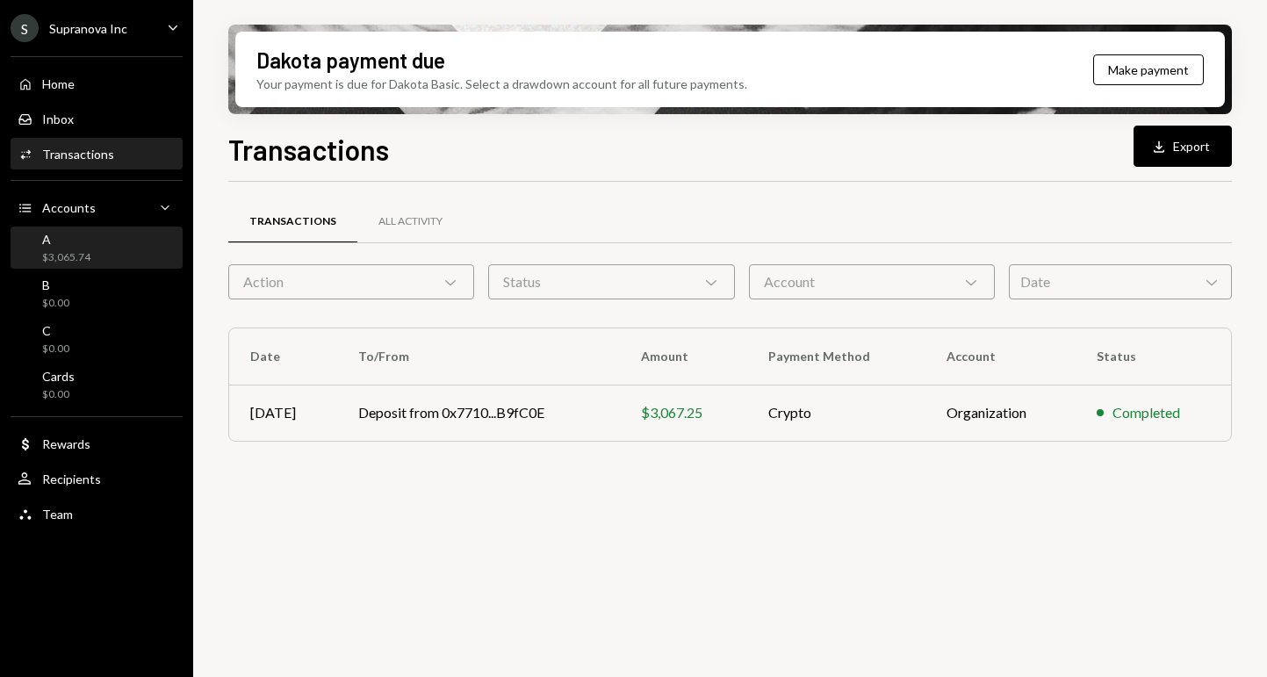
click at [79, 255] on div "$3,065.74" at bounding box center [66, 257] width 48 height 15
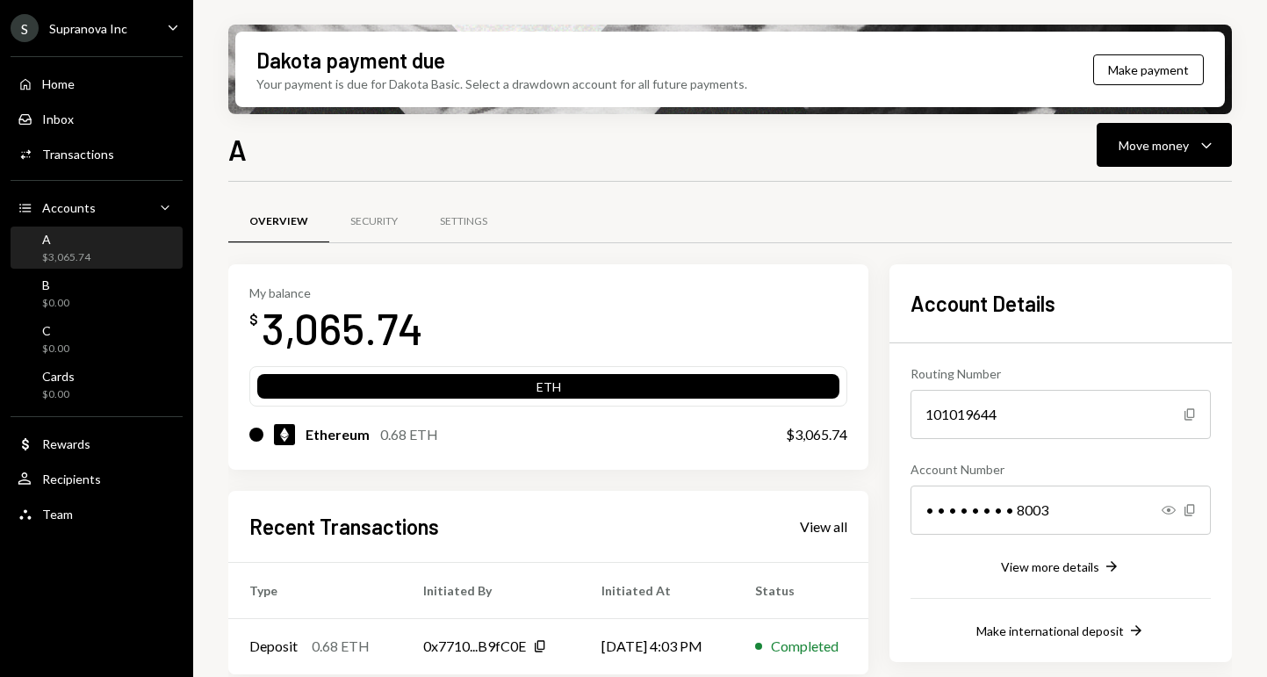
click at [253, 435] on div at bounding box center [256, 435] width 14 height 14
click at [1127, 72] on button "Make payment" at bounding box center [1148, 69] width 111 height 31
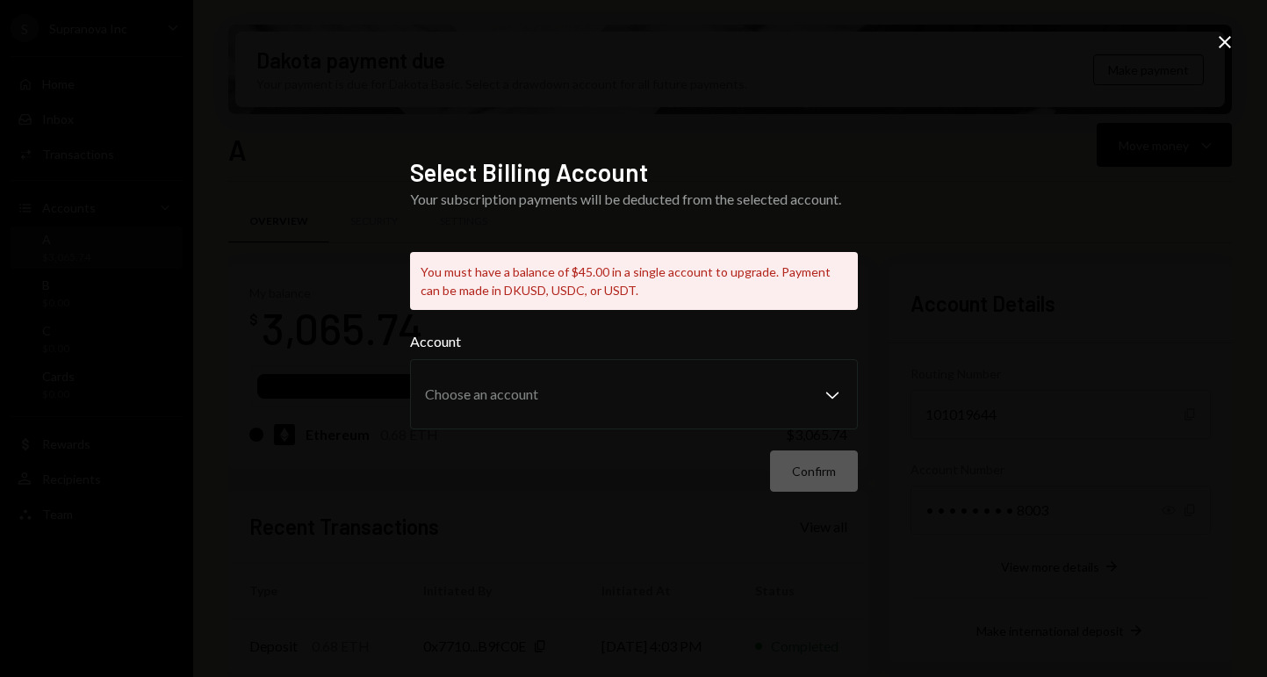
click at [1225, 40] on icon at bounding box center [1225, 42] width 12 height 12
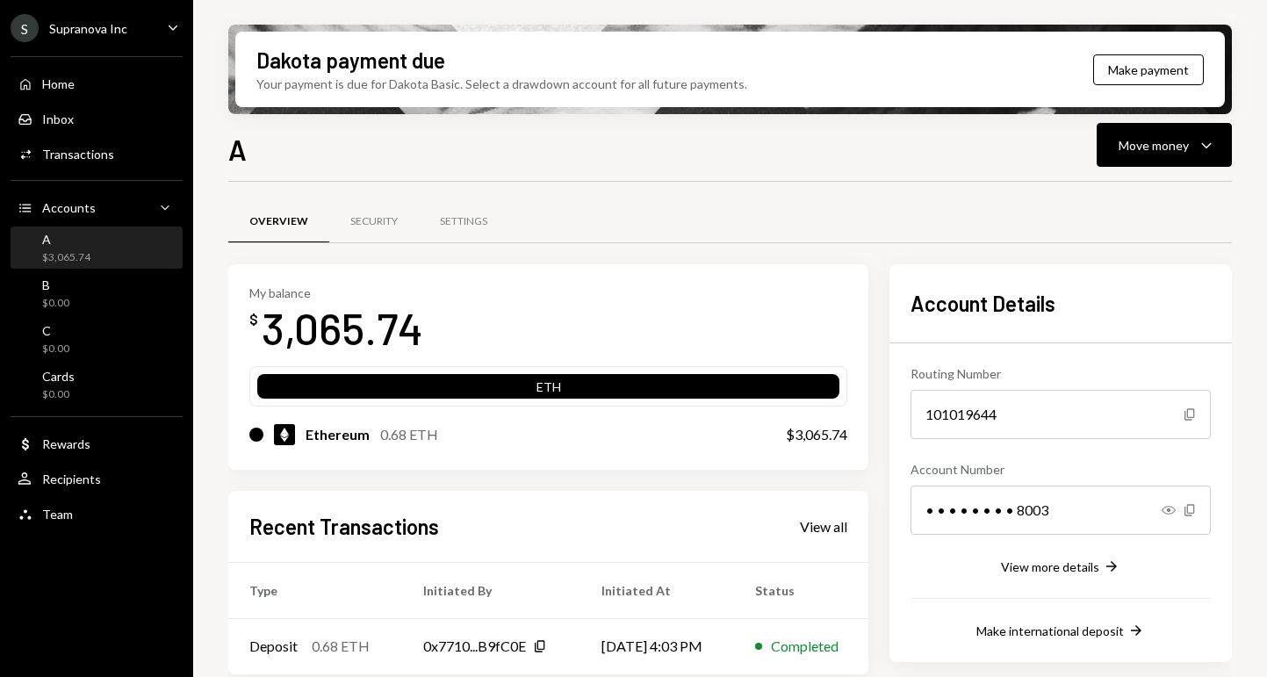
click at [566, 386] on div "ETH" at bounding box center [548, 390] width 582 height 25
click at [327, 310] on div "3,065.74" at bounding box center [343, 327] width 162 height 55
click at [1172, 60] on button "Make payment" at bounding box center [1148, 69] width 111 height 31
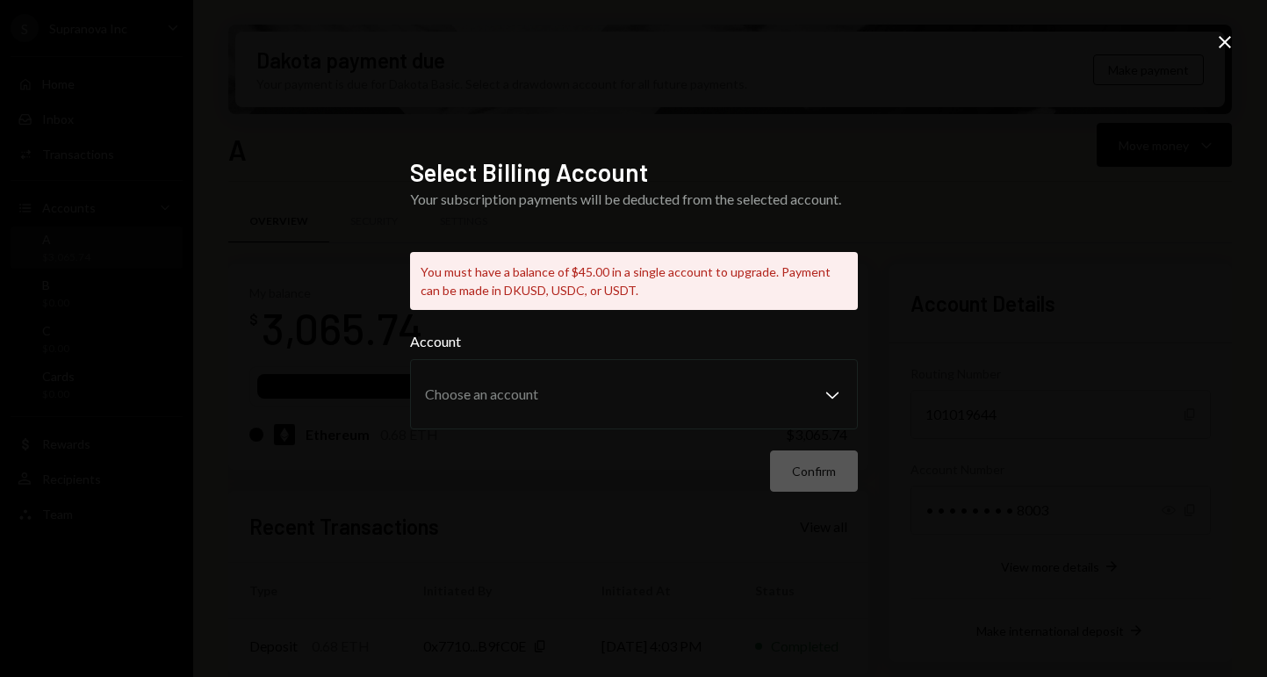
click at [825, 342] on label "Account" at bounding box center [634, 341] width 448 height 21
click at [1226, 41] on icon at bounding box center [1225, 42] width 12 height 12
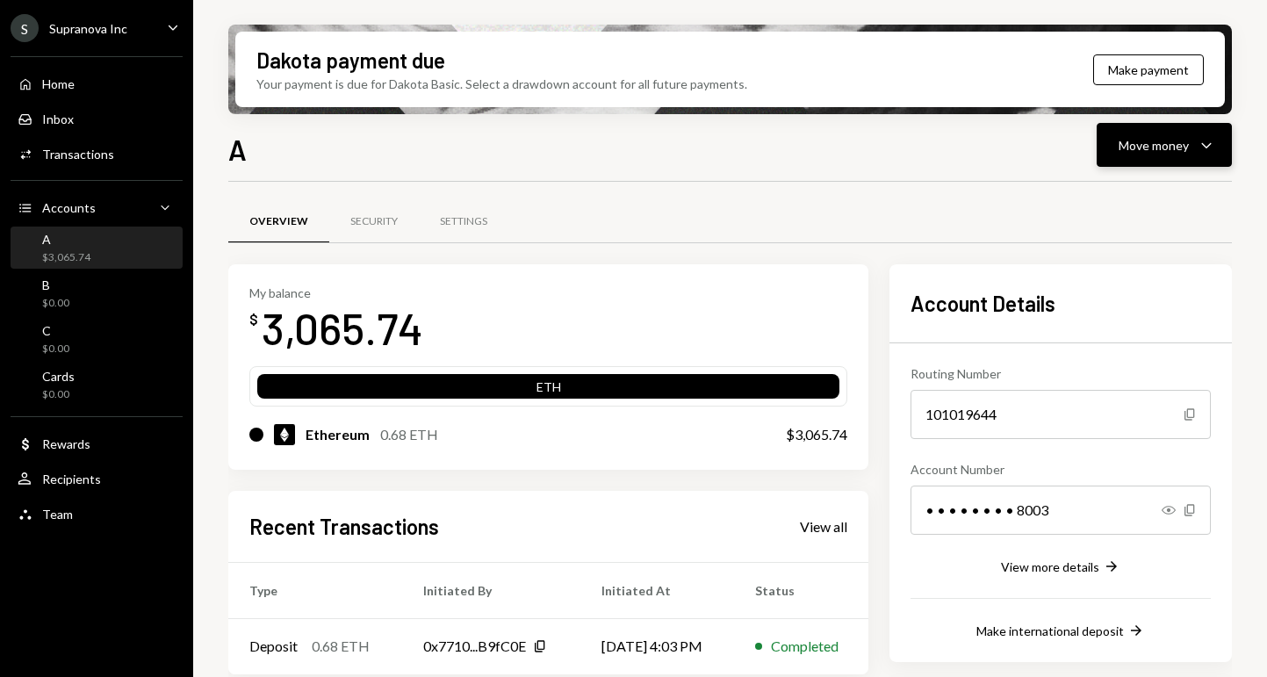
click at [1185, 143] on div "Move money" at bounding box center [1154, 145] width 70 height 18
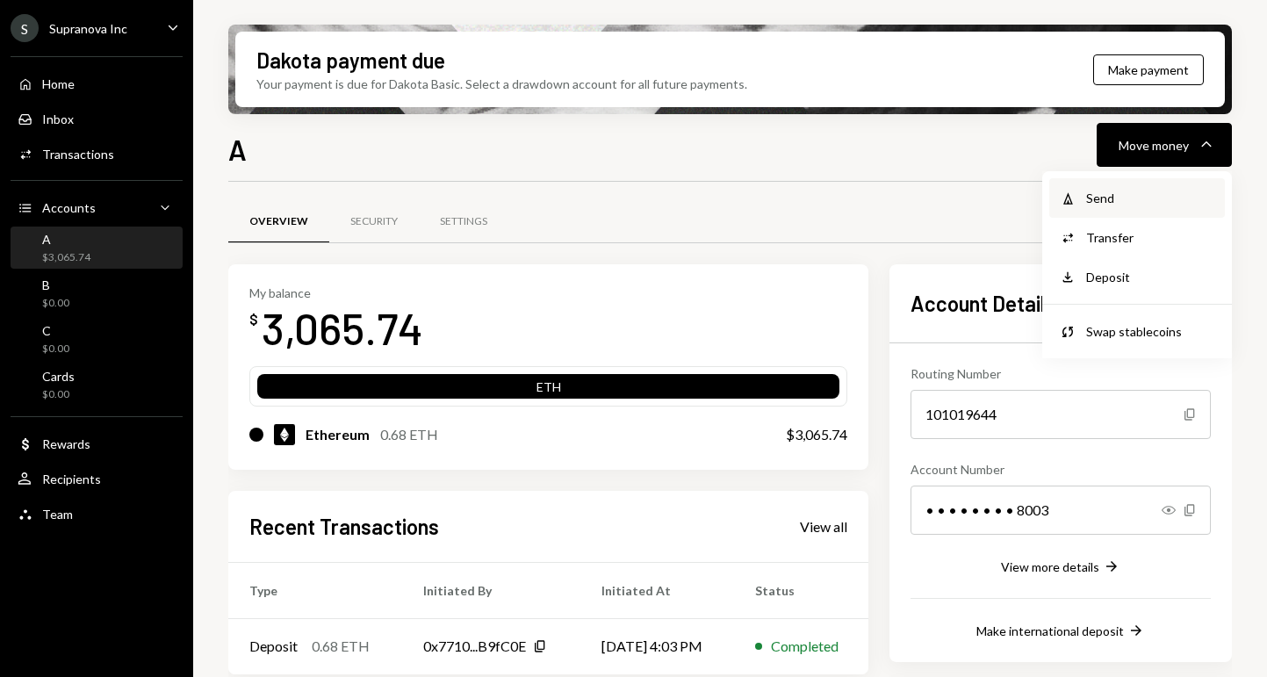
click at [1106, 195] on div "Send" at bounding box center [1150, 198] width 128 height 18
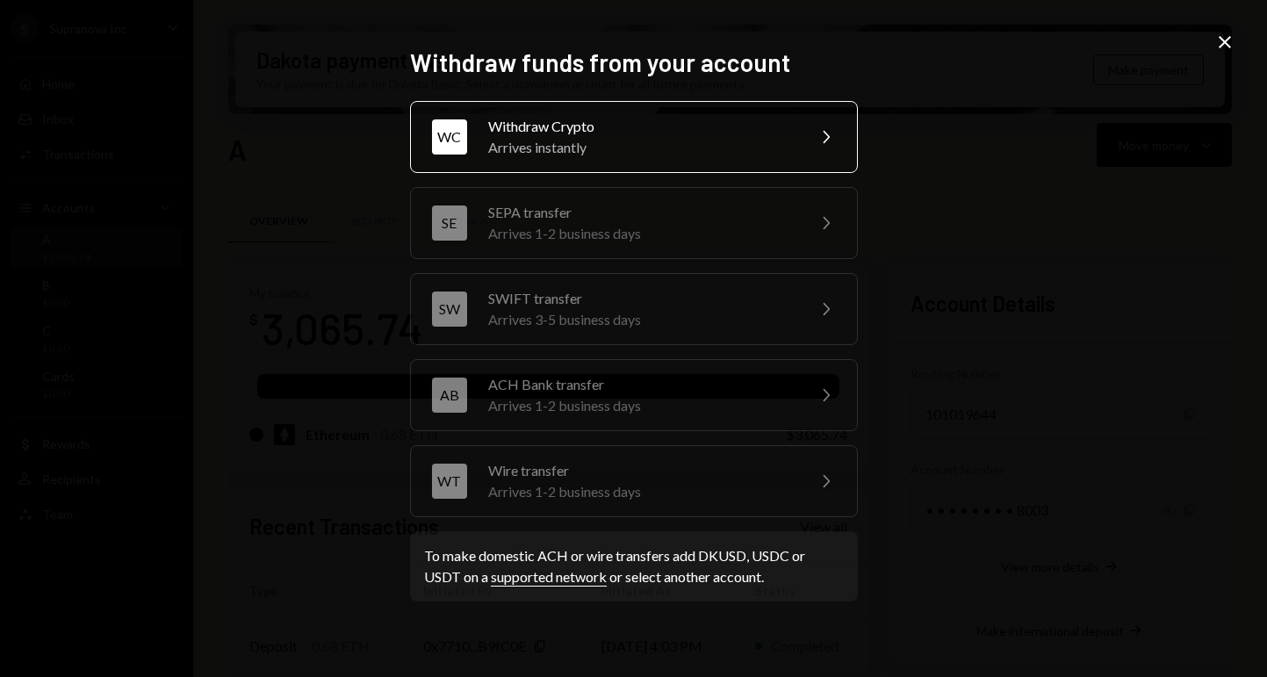
click at [681, 129] on div "Withdraw Crypto" at bounding box center [641, 126] width 306 height 21
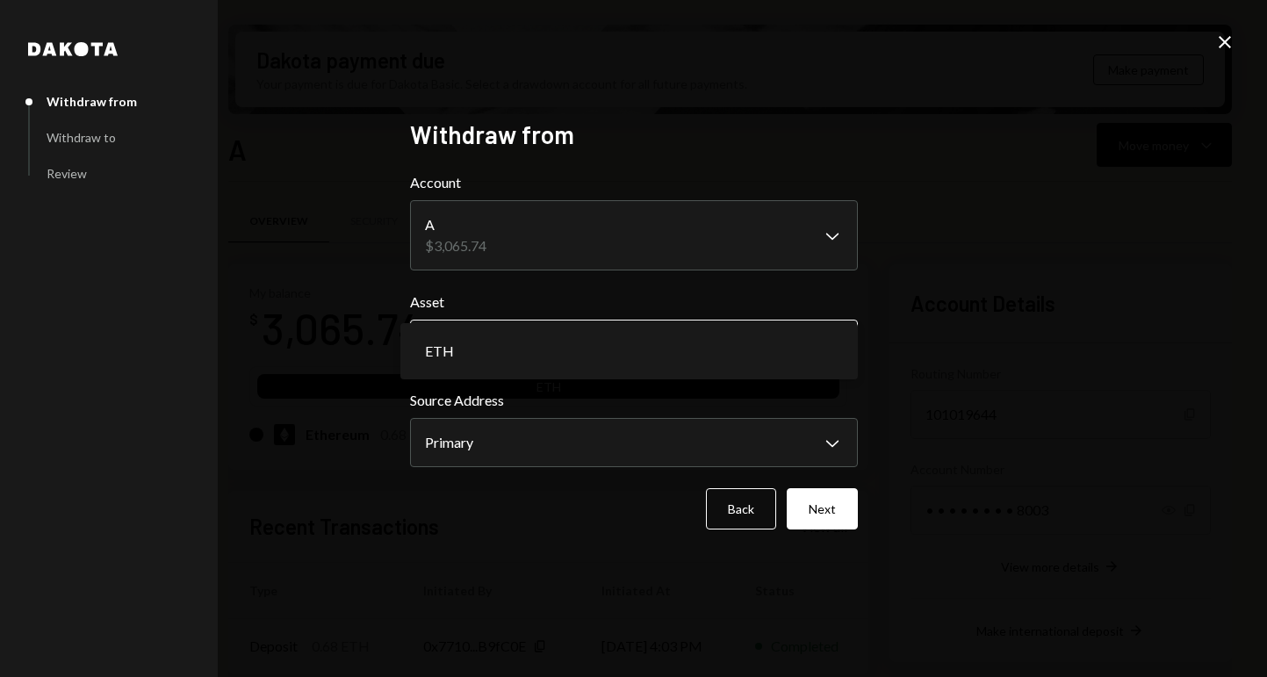
click at [834, 347] on body "**********" at bounding box center [633, 338] width 1267 height 677
click at [1009, 271] on div "**********" at bounding box center [633, 338] width 1267 height 677
click at [1224, 46] on icon "Close" at bounding box center [1224, 42] width 21 height 21
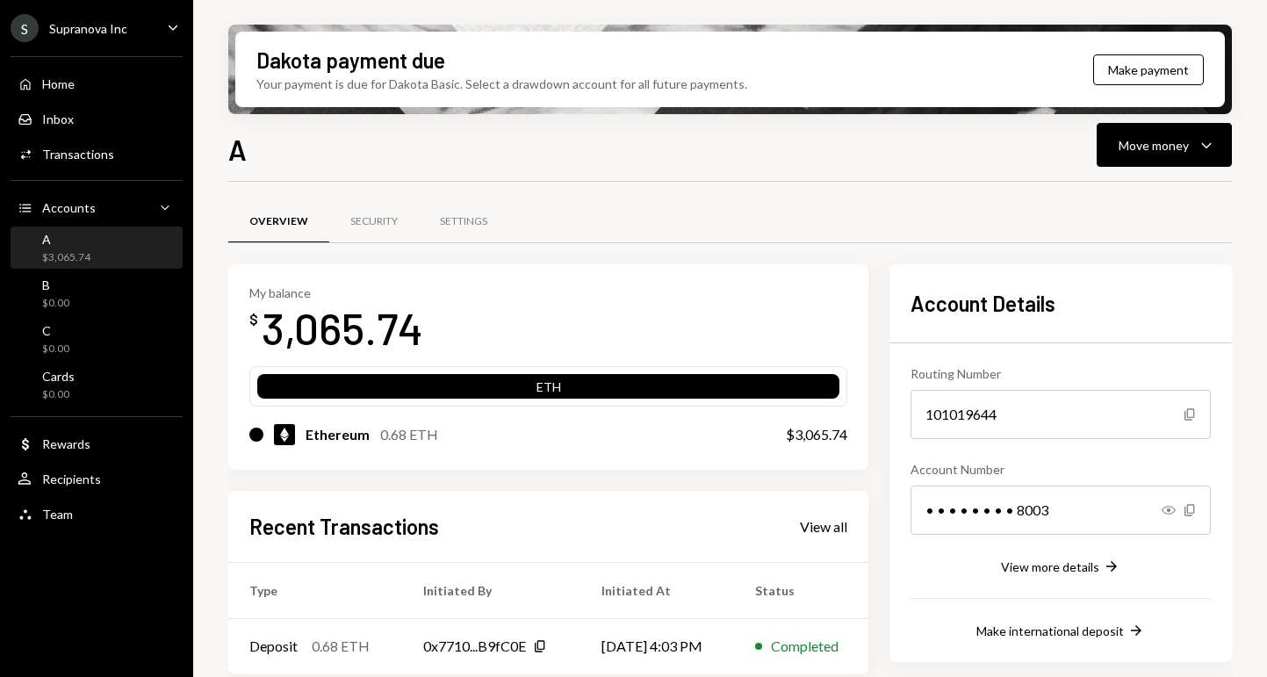
click at [846, 110] on div "Dakota payment due Your payment is due for Dakota Basic. Select a drawdown acco…" at bounding box center [730, 70] width 1004 height 90
click at [1146, 150] on div "Move money" at bounding box center [1154, 145] width 70 height 18
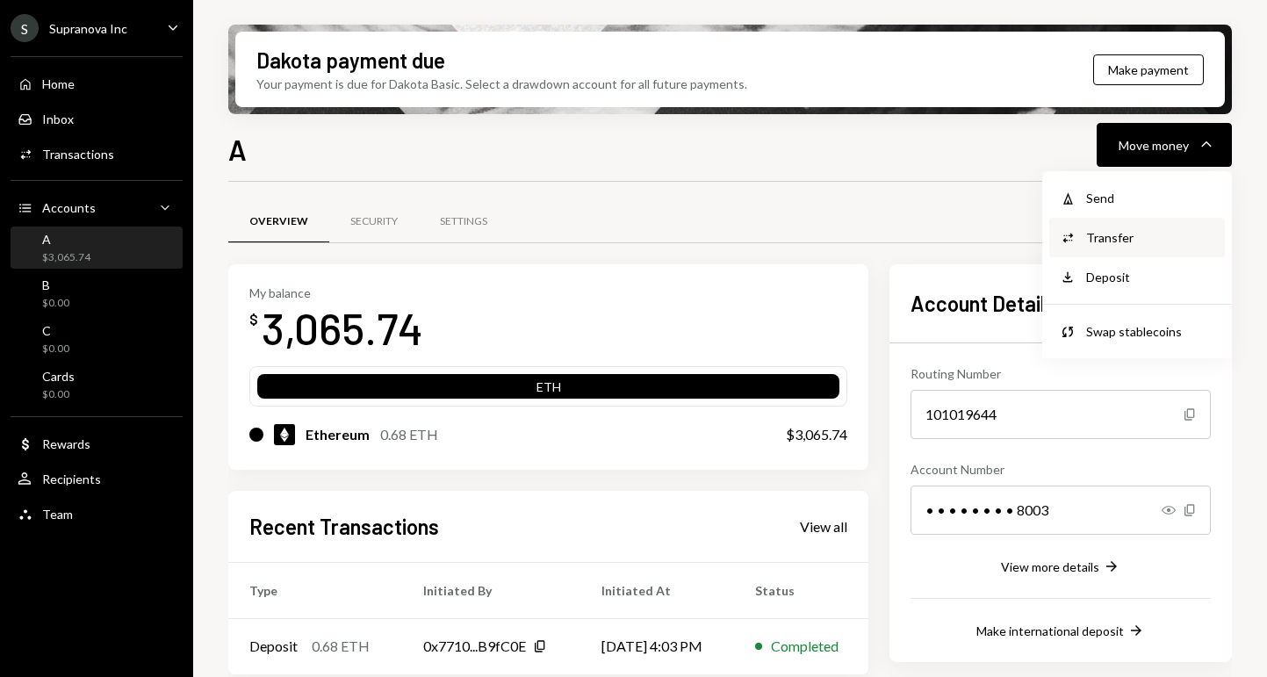
click at [1131, 234] on div "Transfer" at bounding box center [1150, 237] width 128 height 18
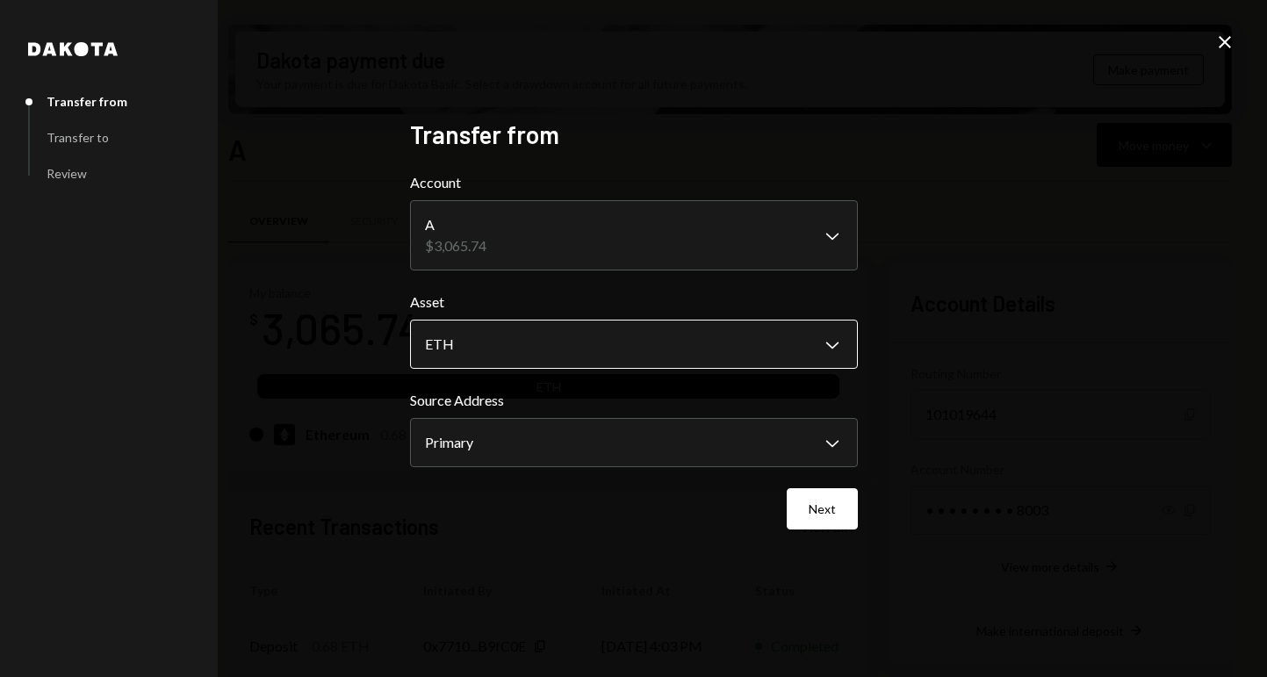
click at [825, 346] on body "**********" at bounding box center [633, 338] width 1267 height 677
click at [1050, 264] on div "**********" at bounding box center [633, 338] width 1267 height 677
click at [1231, 38] on icon "Close" at bounding box center [1224, 42] width 21 height 21
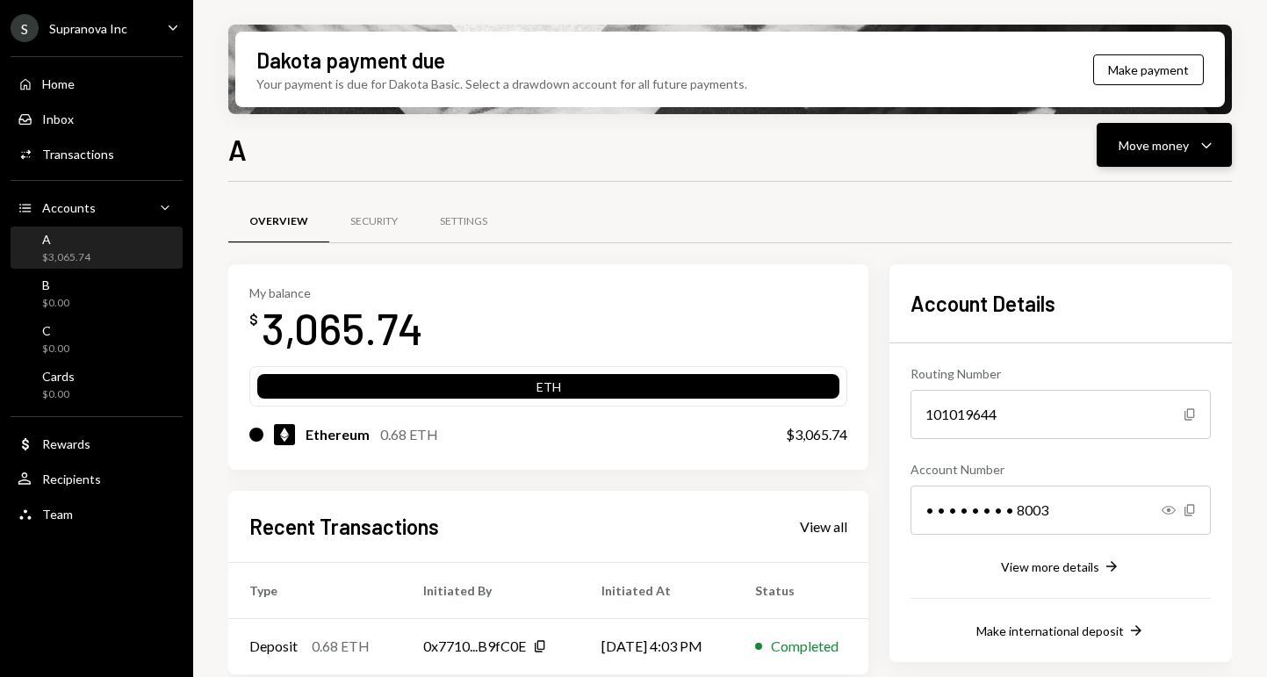
click at [1168, 146] on div "Move money" at bounding box center [1154, 145] width 70 height 18
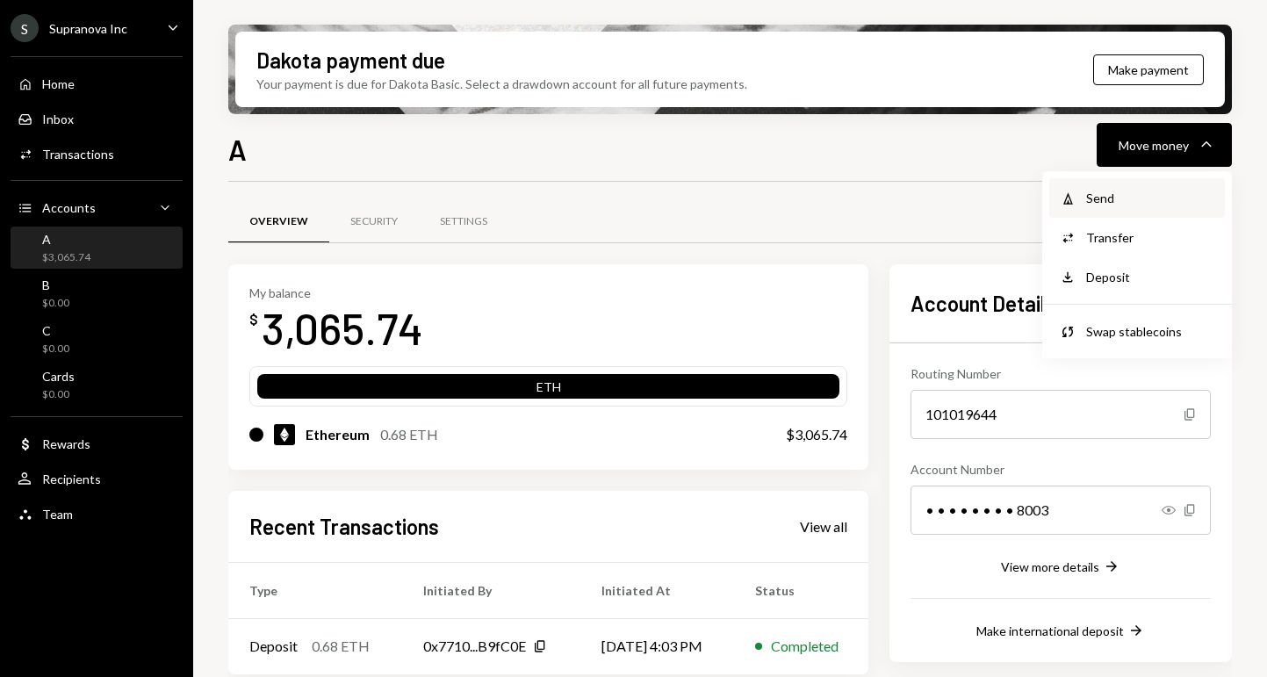
click at [1095, 197] on div "Send" at bounding box center [1150, 198] width 128 height 18
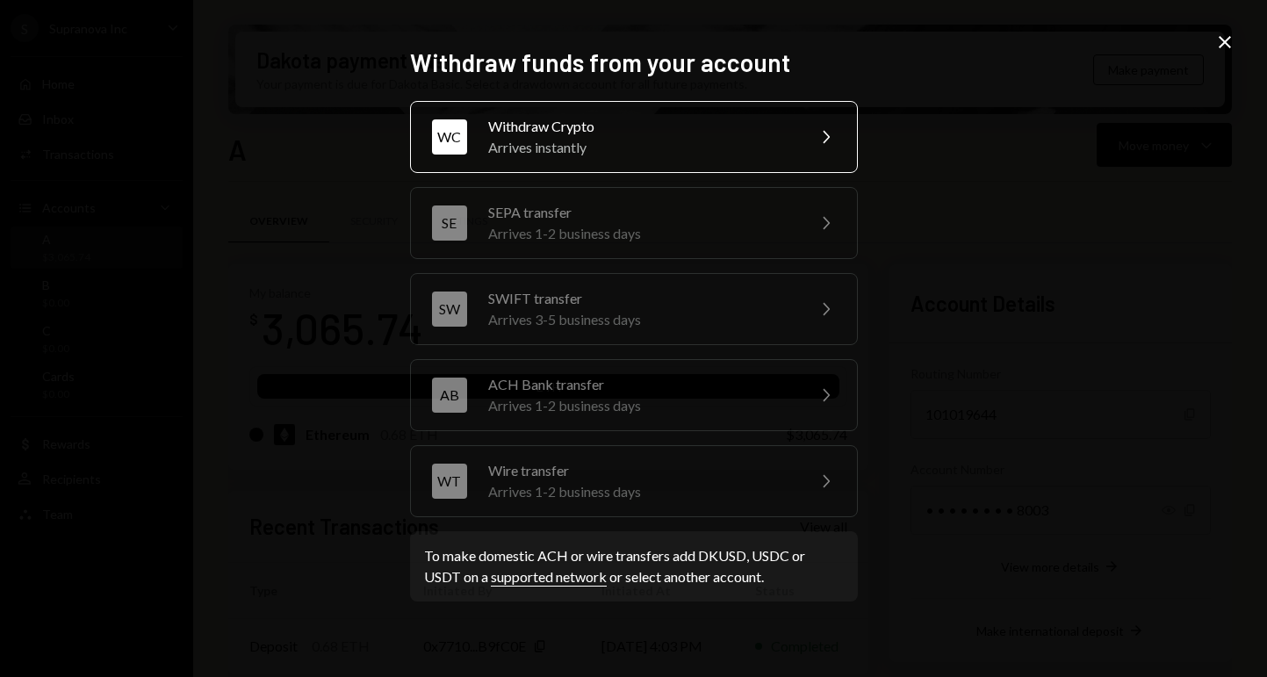
click at [609, 132] on div "Withdraw Crypto" at bounding box center [641, 126] width 306 height 21
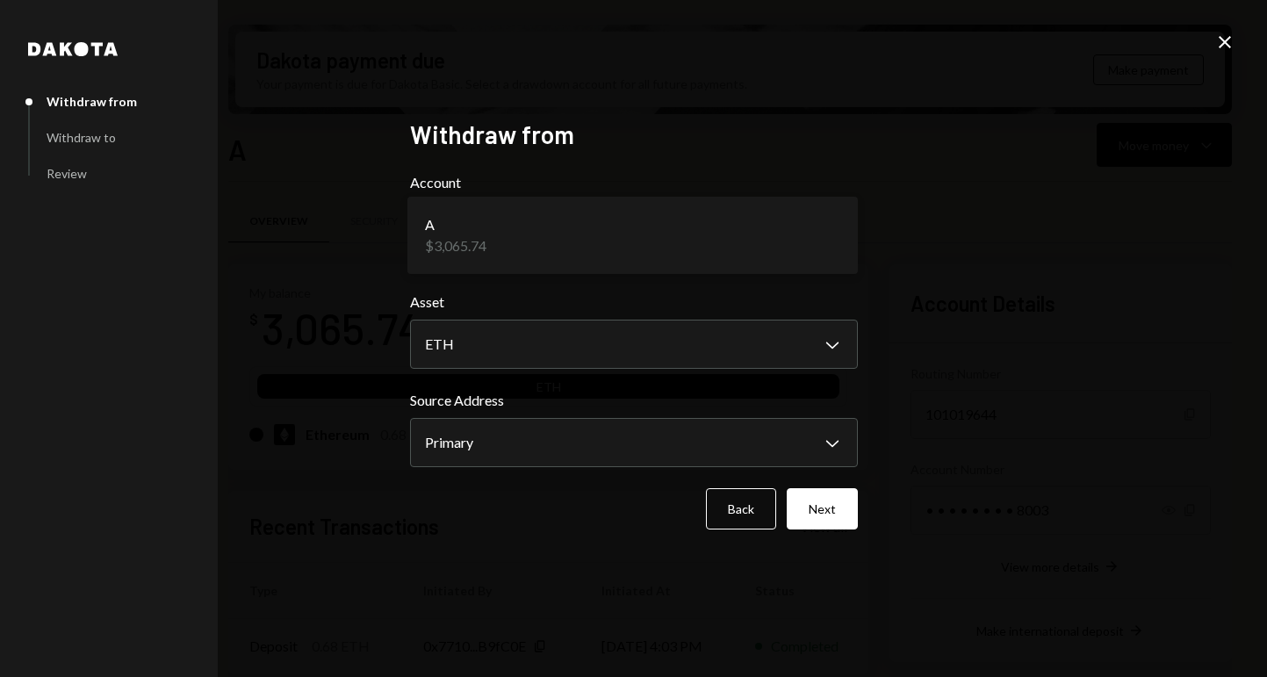
click at [583, 241] on body "**********" at bounding box center [633, 338] width 1267 height 677
click at [1017, 169] on div "**********" at bounding box center [633, 338] width 1267 height 677
click at [678, 300] on label "Asset" at bounding box center [634, 302] width 448 height 21
click at [522, 435] on body "**********" at bounding box center [633, 338] width 1267 height 677
click at [837, 513] on button "Next" at bounding box center [822, 508] width 71 height 41
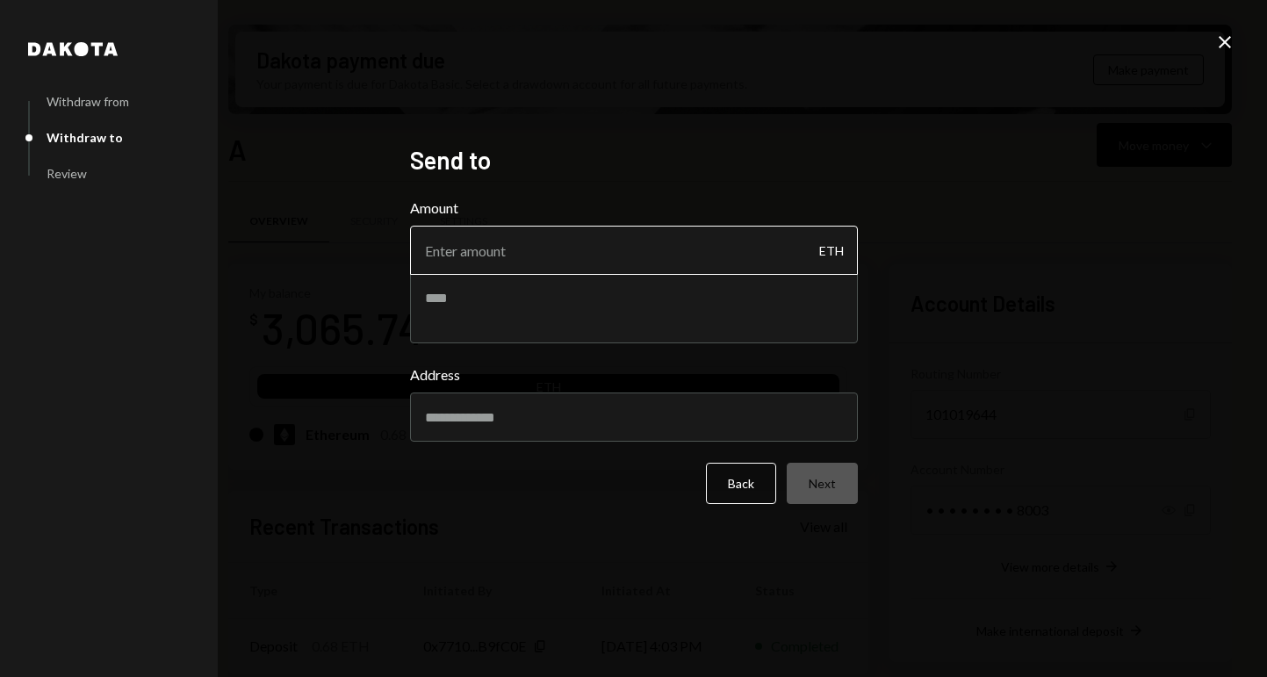
click at [551, 250] on input "Amount" at bounding box center [634, 250] width 448 height 49
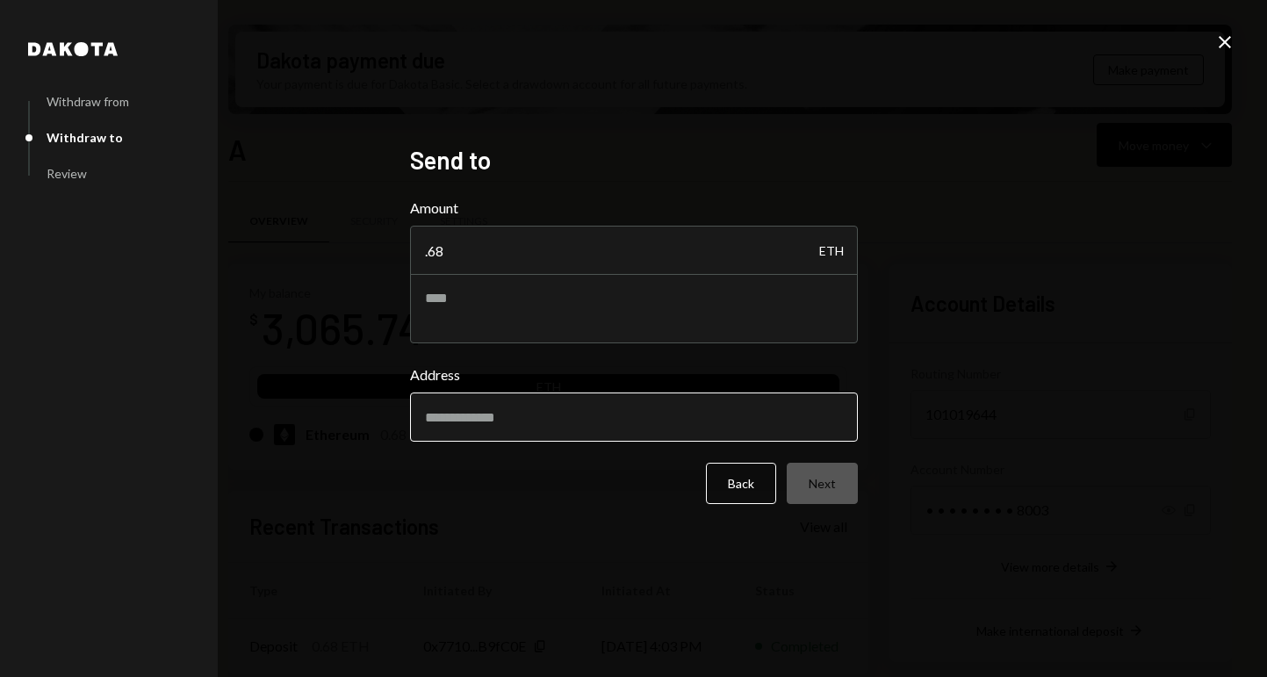
type input ".68"
click at [519, 425] on input "Address" at bounding box center [634, 417] width 448 height 49
click at [493, 415] on input "Address" at bounding box center [634, 417] width 448 height 49
paste input "**********"
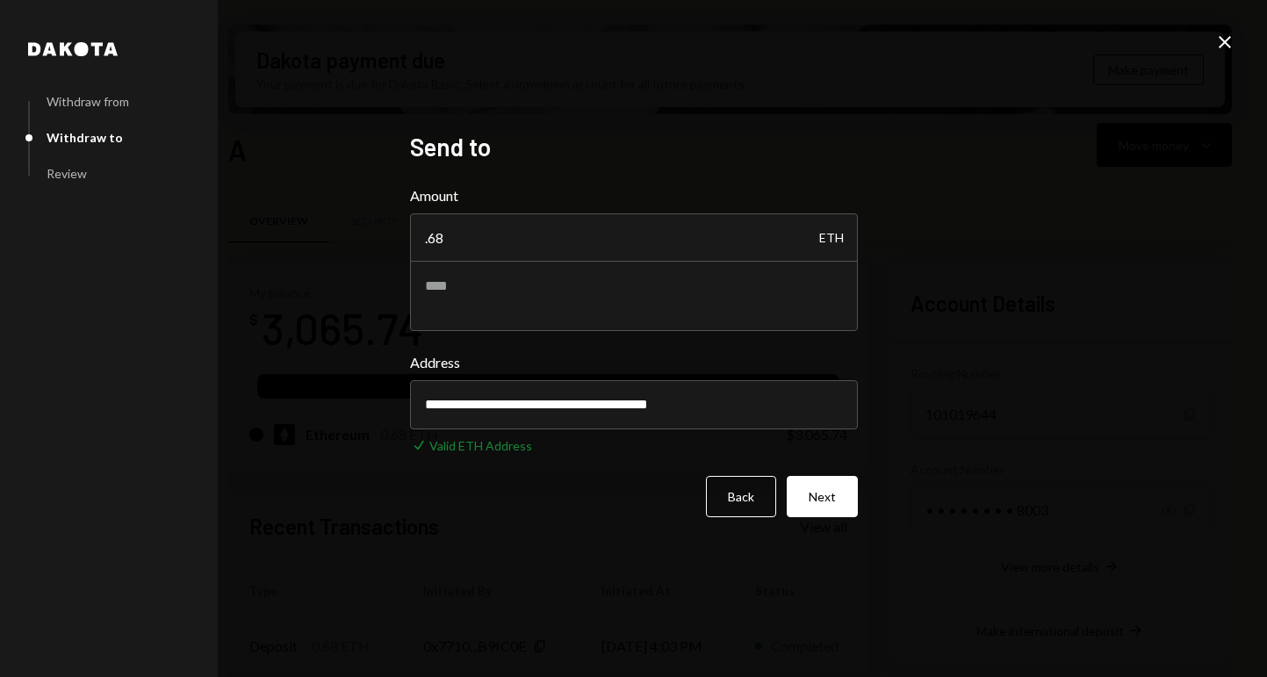
type input "**********"
click at [991, 199] on div "**********" at bounding box center [633, 338] width 1267 height 677
click at [513, 240] on input ".68" at bounding box center [634, 237] width 448 height 49
click at [830, 506] on button "Next" at bounding box center [822, 496] width 71 height 41
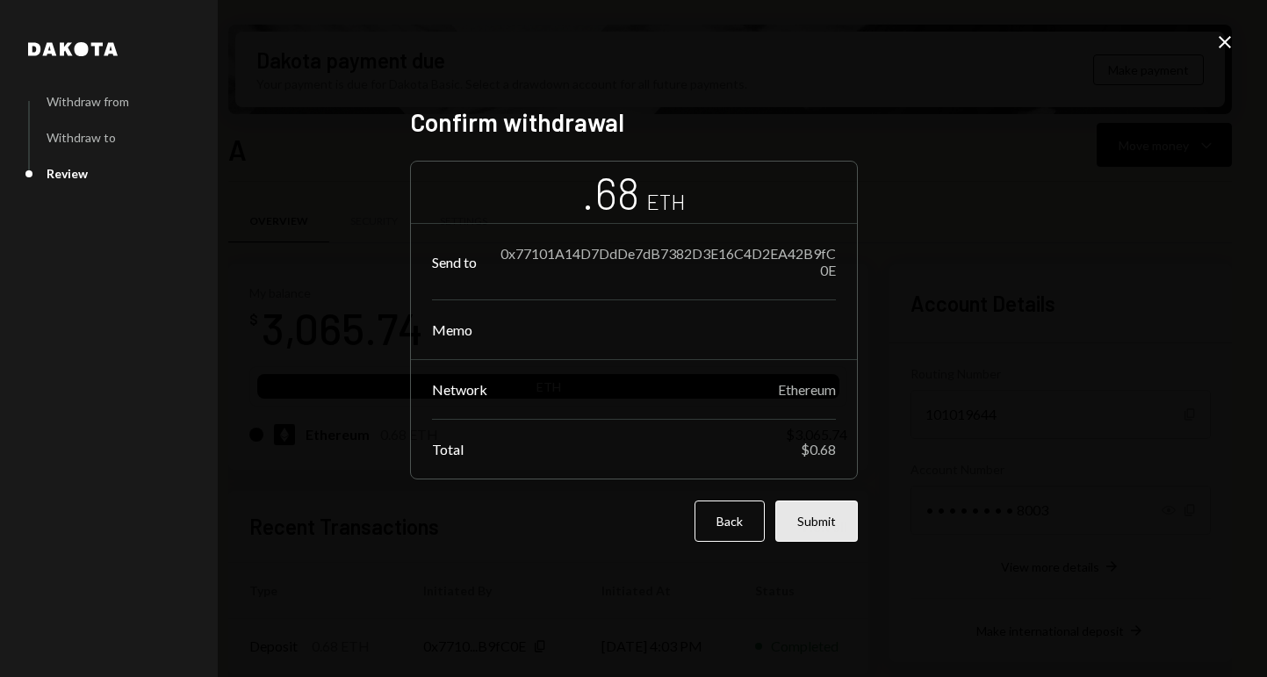
click at [814, 525] on button "Submit" at bounding box center [816, 521] width 83 height 41
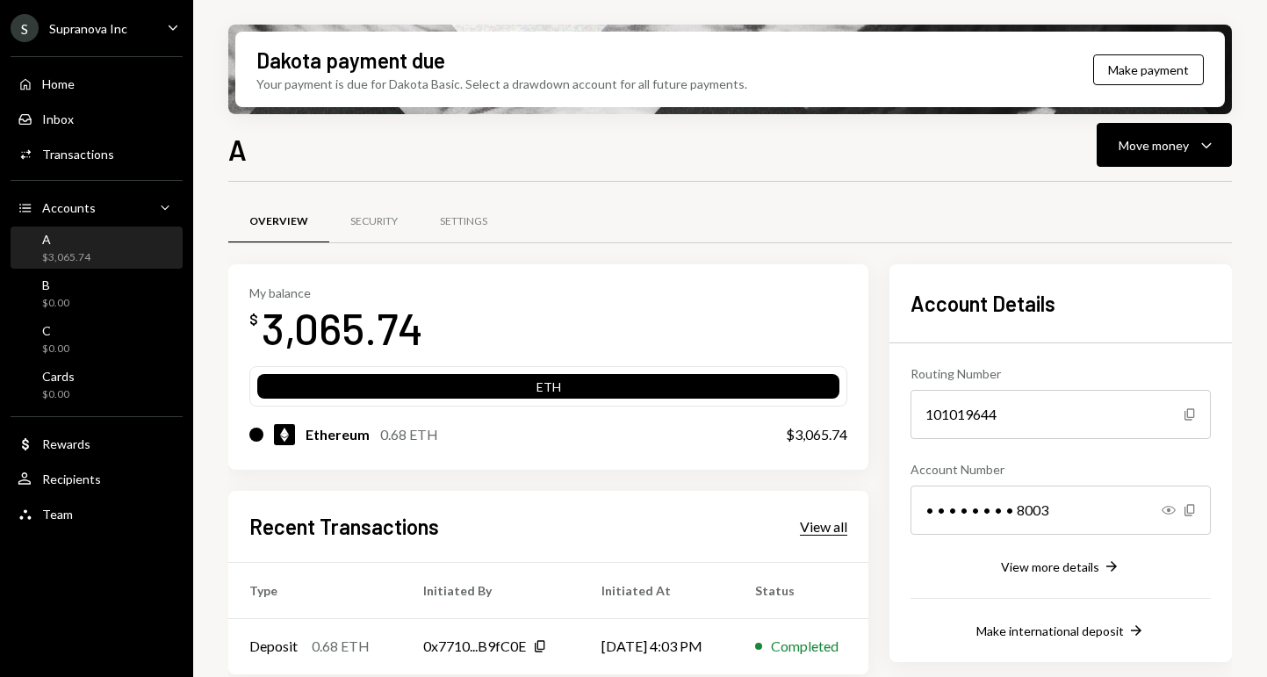
click at [824, 527] on div "View all" at bounding box center [823, 527] width 47 height 18
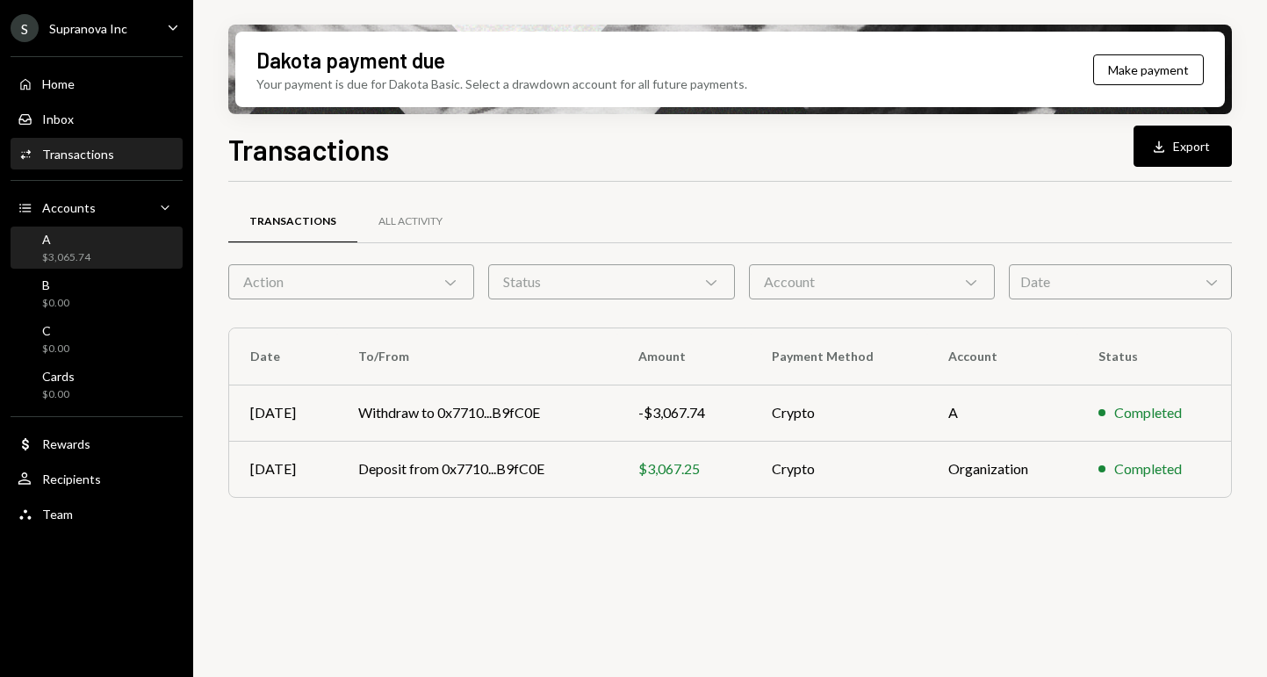
click at [77, 250] on div "$3,065.74" at bounding box center [66, 257] width 48 height 15
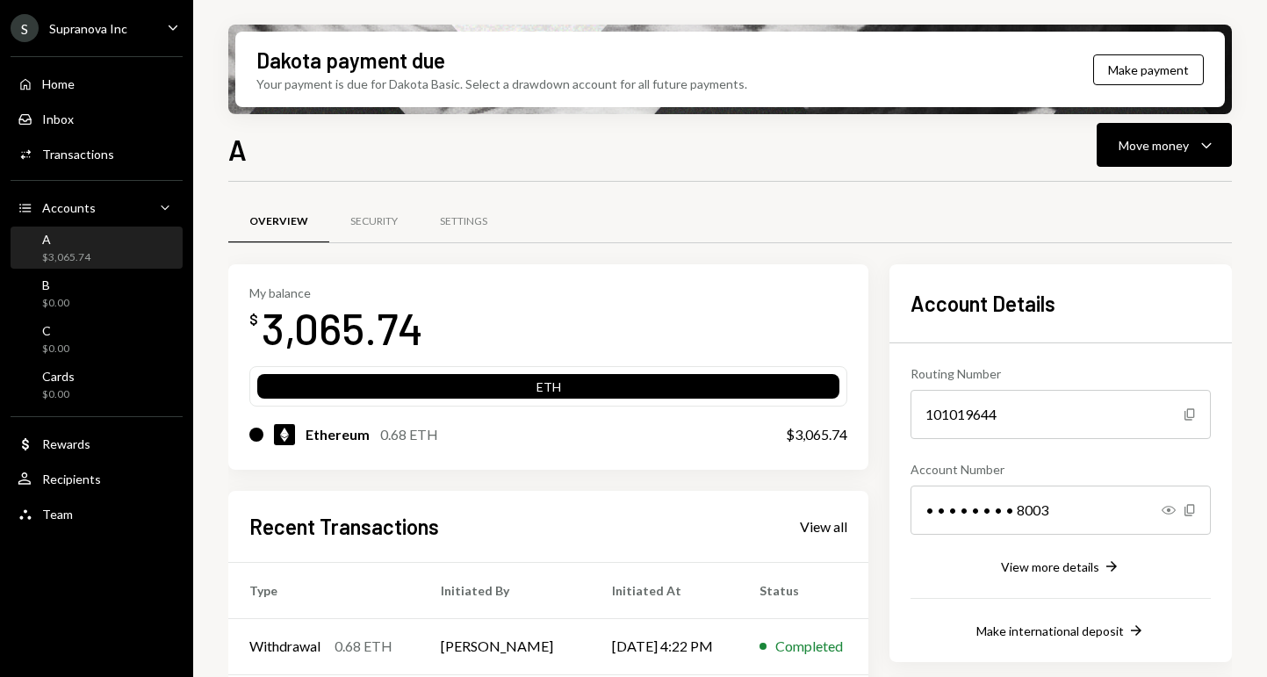
click at [63, 246] on div "A $3,065.74" at bounding box center [66, 248] width 48 height 33
click at [1126, 133] on button "Move money Caret Down" at bounding box center [1164, 145] width 135 height 44
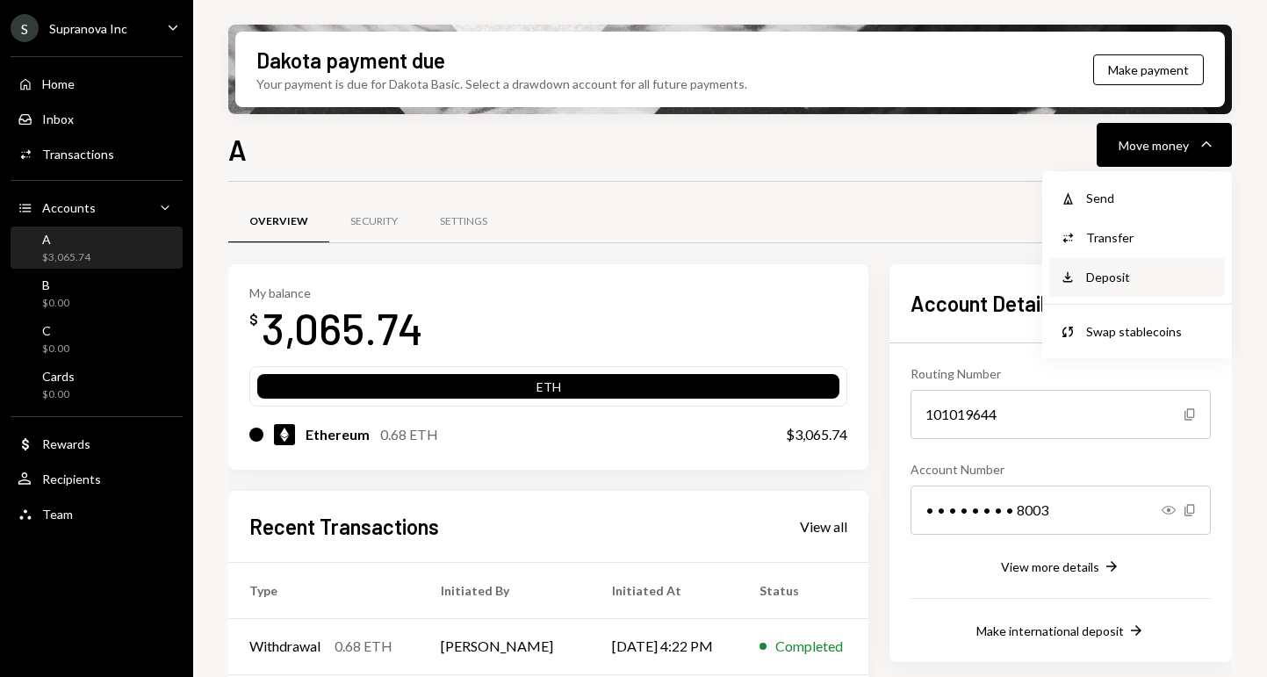
click at [1094, 282] on div "Deposit" at bounding box center [1150, 277] width 128 height 18
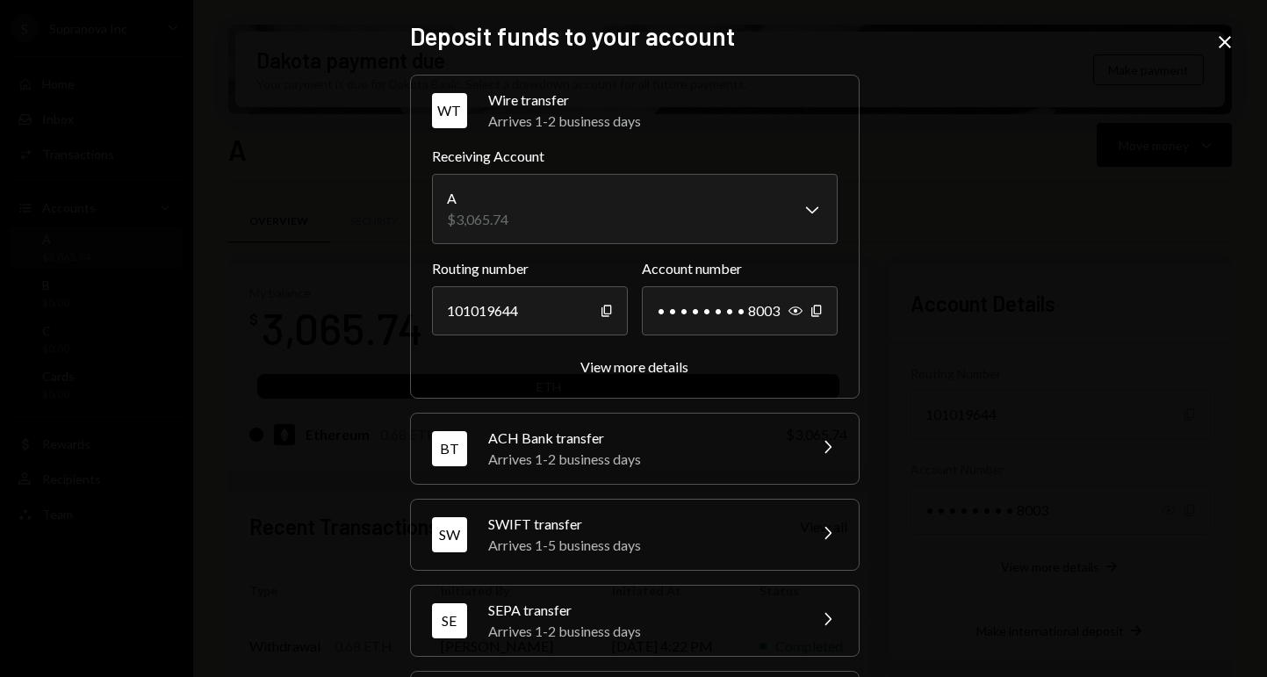
scroll to position [94, 0]
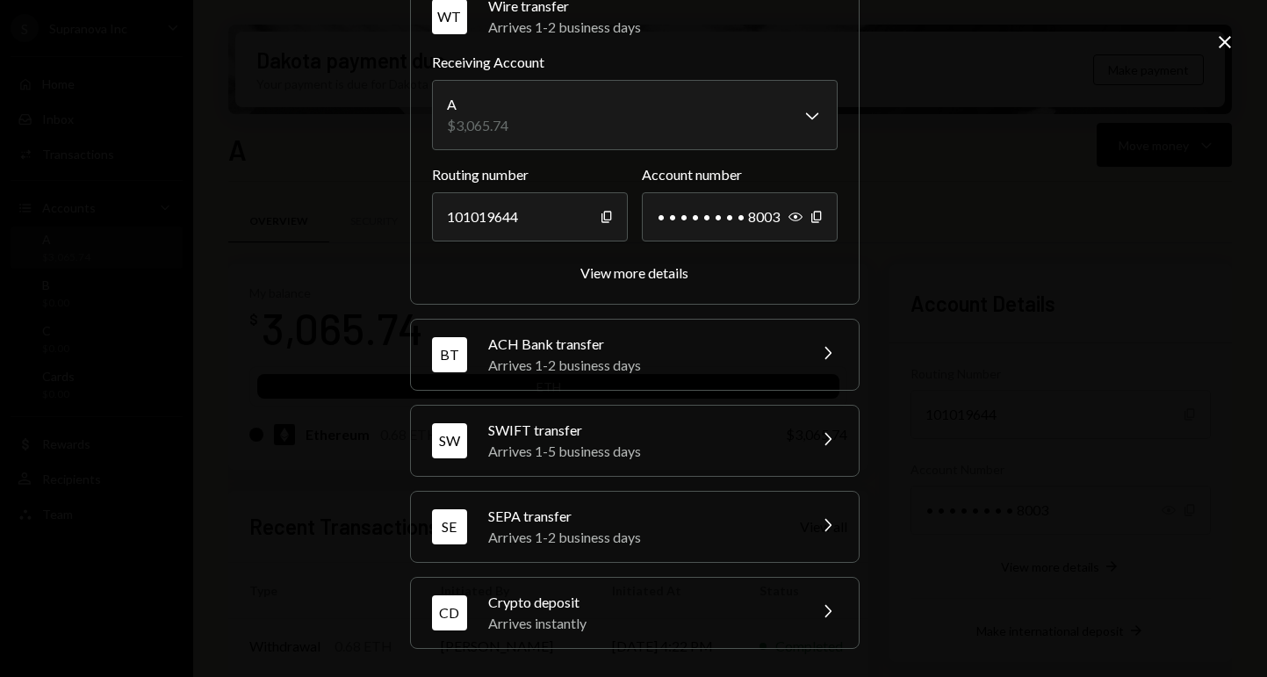
click at [626, 610] on div "Crypto deposit" at bounding box center [641, 602] width 307 height 21
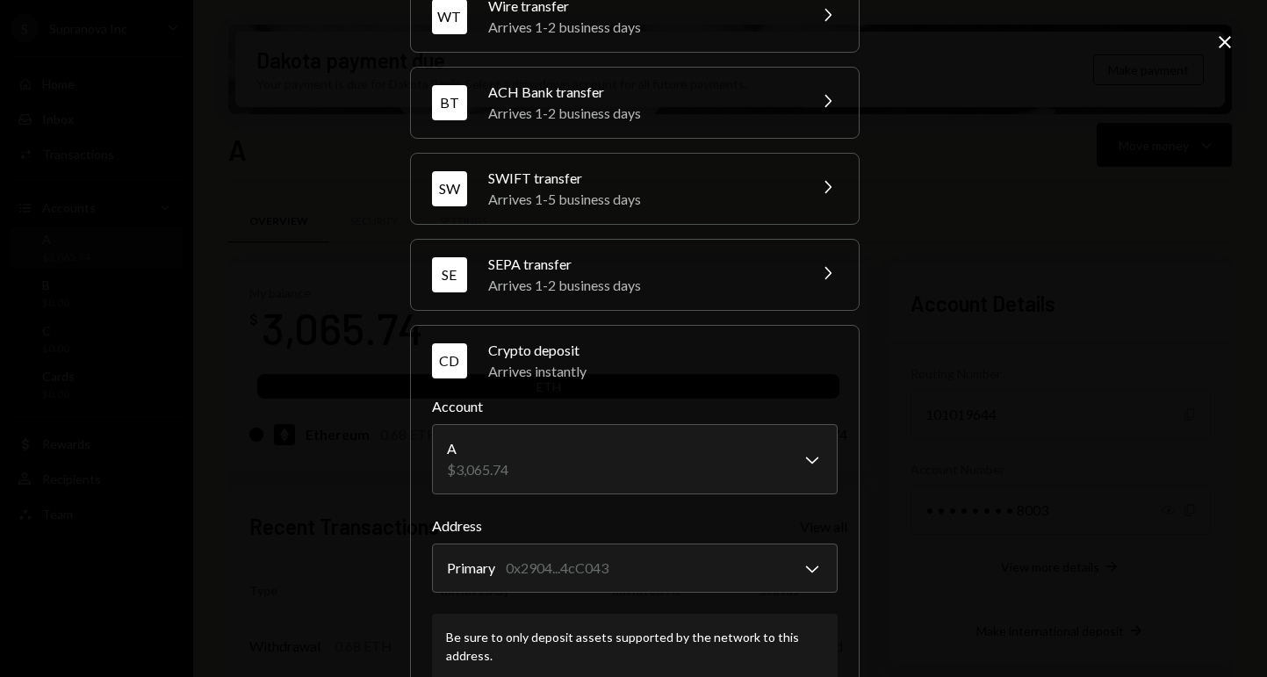
scroll to position [205, 0]
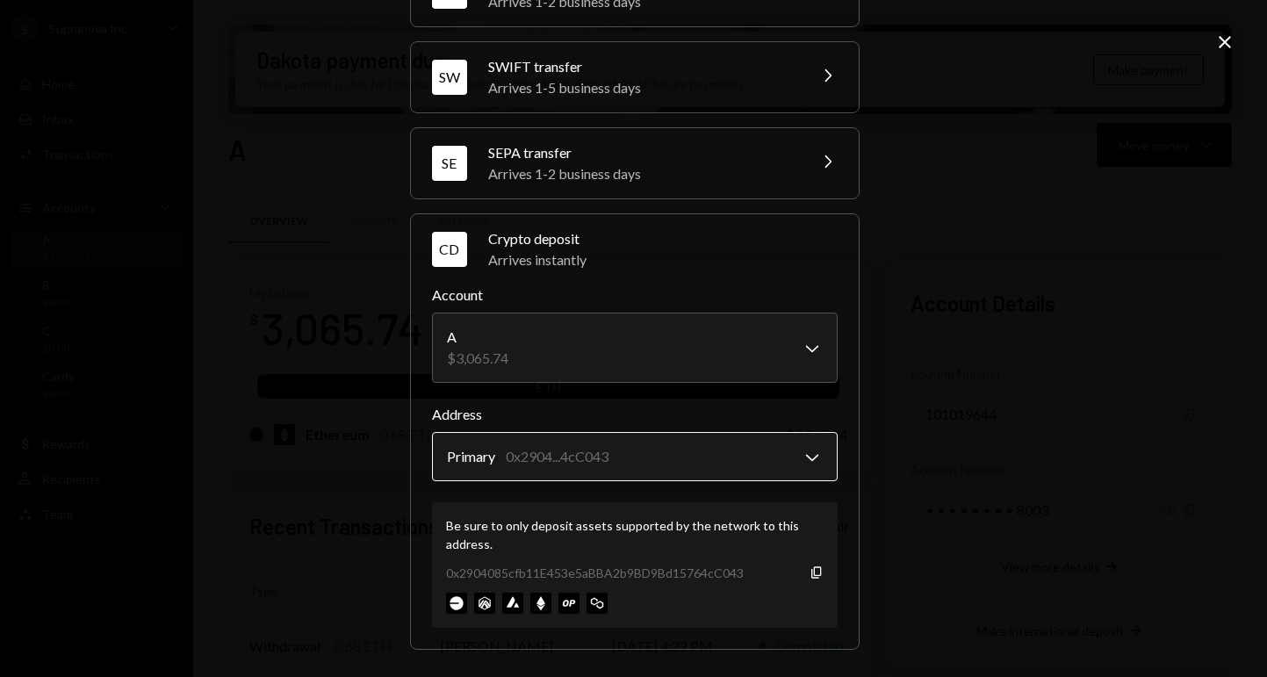
click at [704, 450] on body "S Supranova Inc Caret Down Home Home Inbox Inbox Activities Transactions Accoun…" at bounding box center [633, 338] width 1267 height 677
click at [897, 408] on div "**********" at bounding box center [633, 338] width 1267 height 677
click at [811, 566] on icon "Copy" at bounding box center [817, 573] width 14 height 14
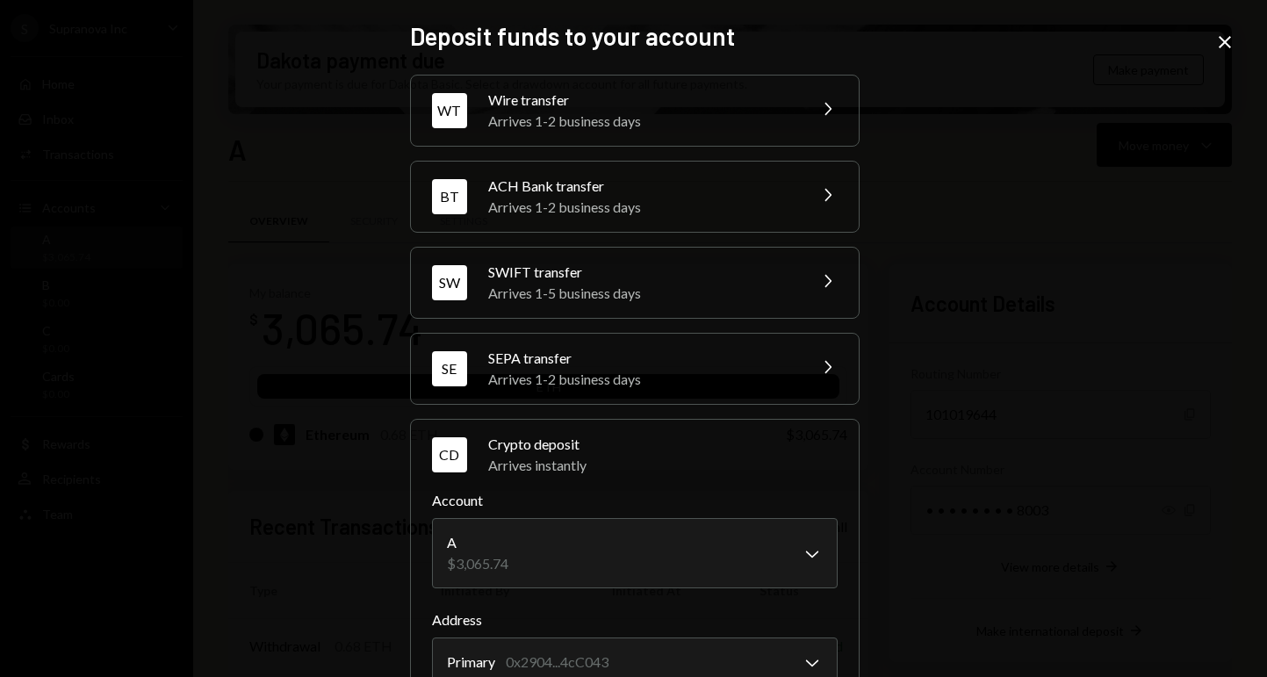
click at [1223, 44] on icon at bounding box center [1225, 42] width 12 height 12
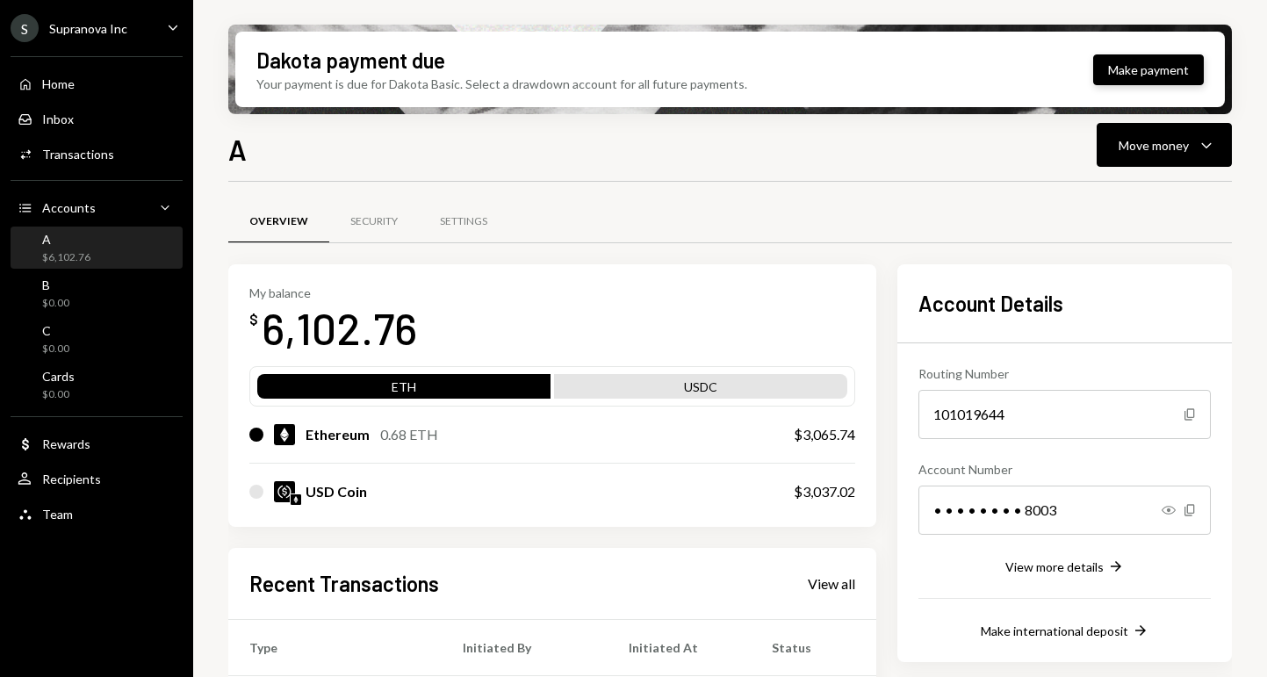
click at [1137, 62] on button "Make payment" at bounding box center [1148, 69] width 111 height 31
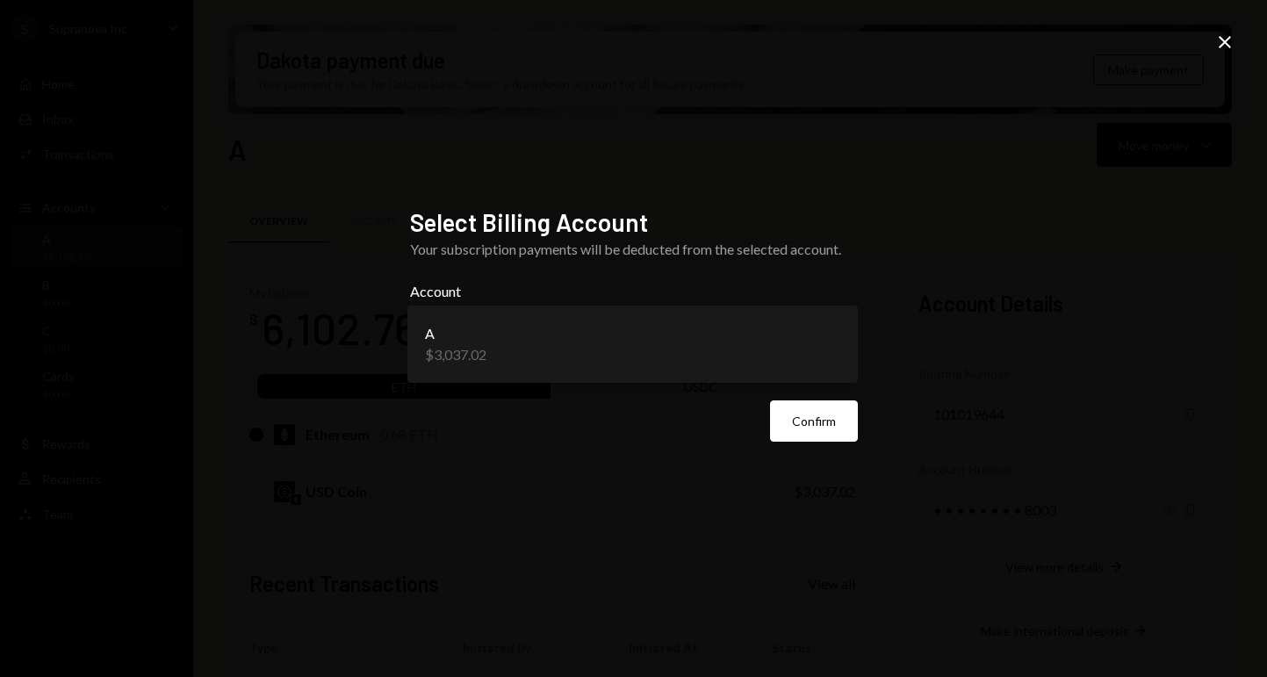
click at [564, 346] on body "S Supranova Inc Caret Down Home Home Inbox Inbox Activities Transactions Accoun…" at bounding box center [633, 338] width 1267 height 677
click at [804, 428] on button "Confirm" at bounding box center [814, 420] width 88 height 41
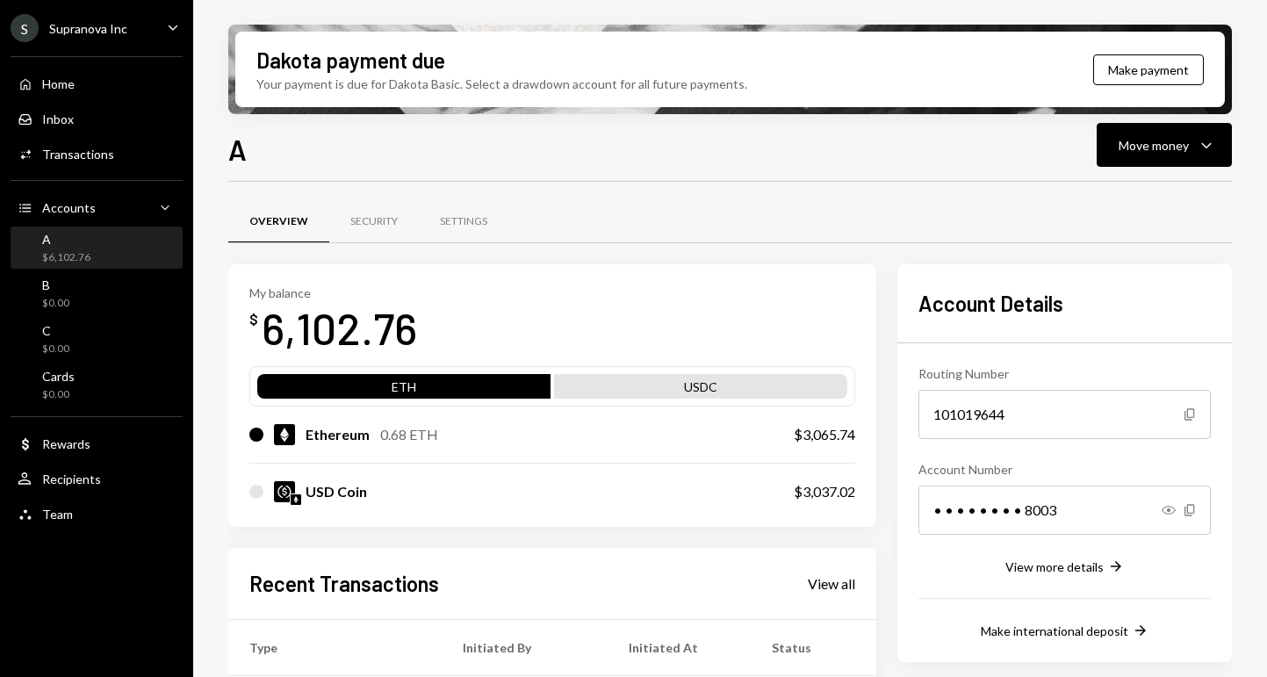
click at [873, 261] on div "Overview Security Settings" at bounding box center [730, 231] width 1004 height 65
click at [1188, 155] on button "Move money Caret Down" at bounding box center [1164, 145] width 135 height 44
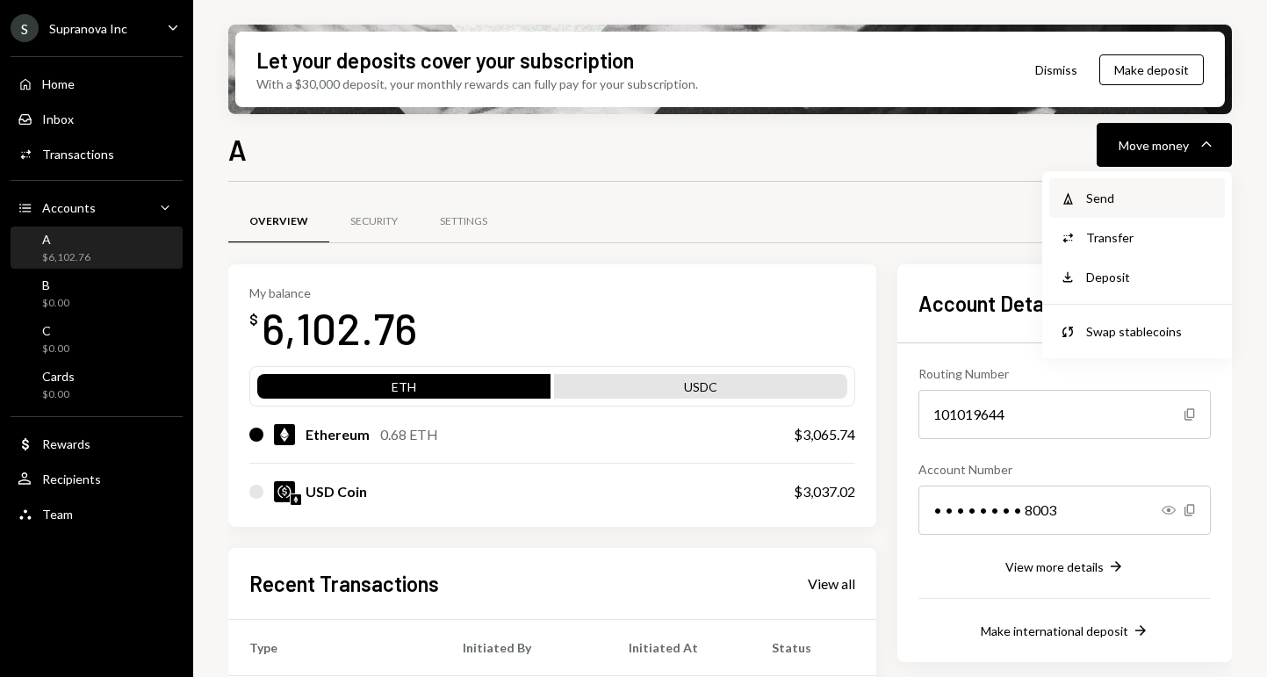
click at [1094, 211] on div "Withdraw Send" at bounding box center [1137, 198] width 176 height 40
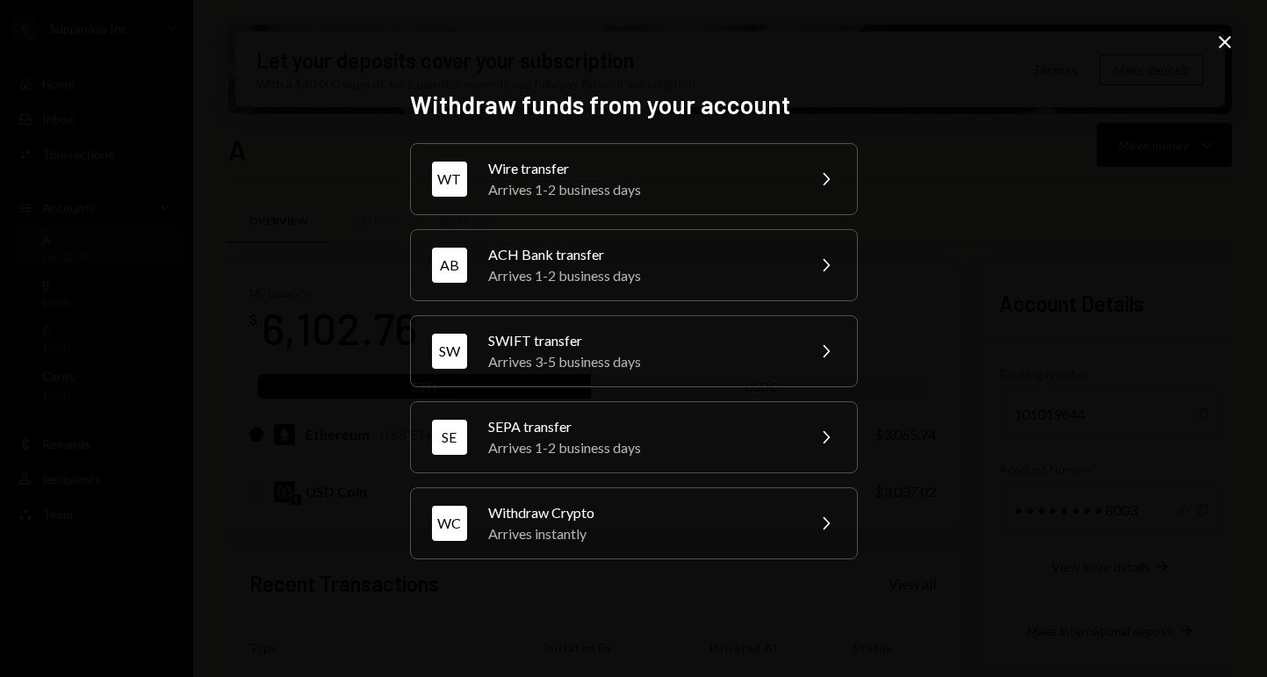
click at [1228, 40] on icon "Close" at bounding box center [1224, 42] width 21 height 21
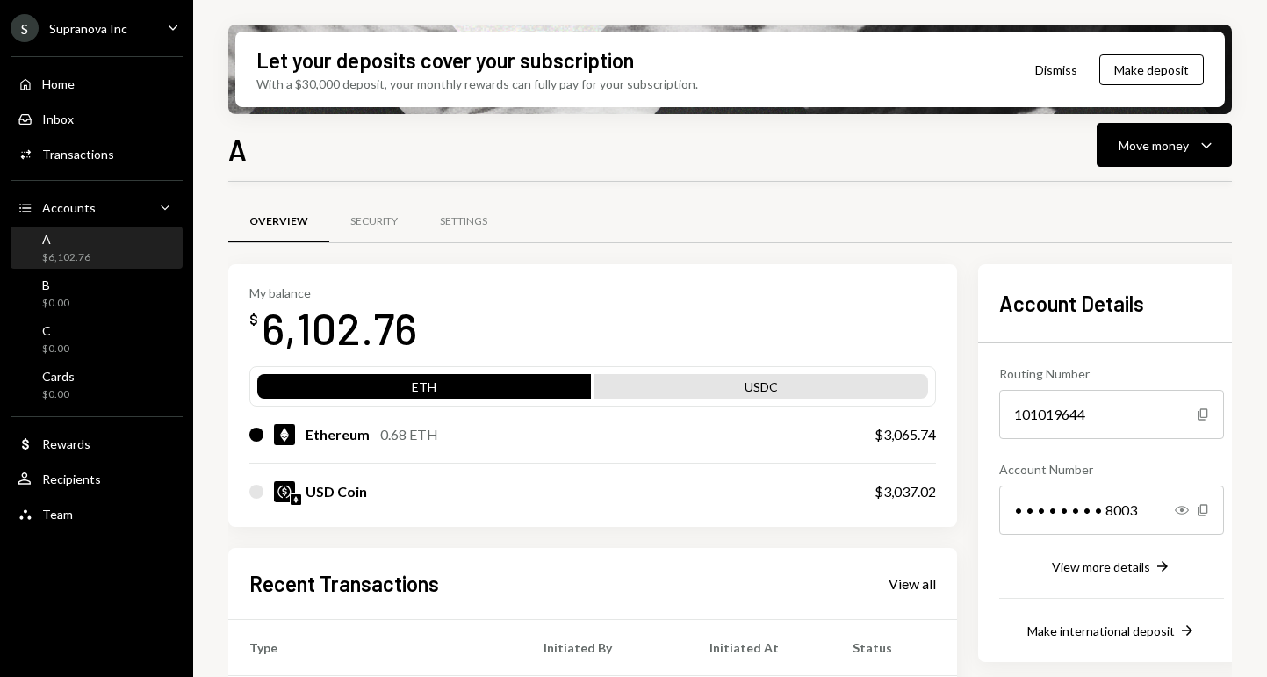
scroll to position [201, 0]
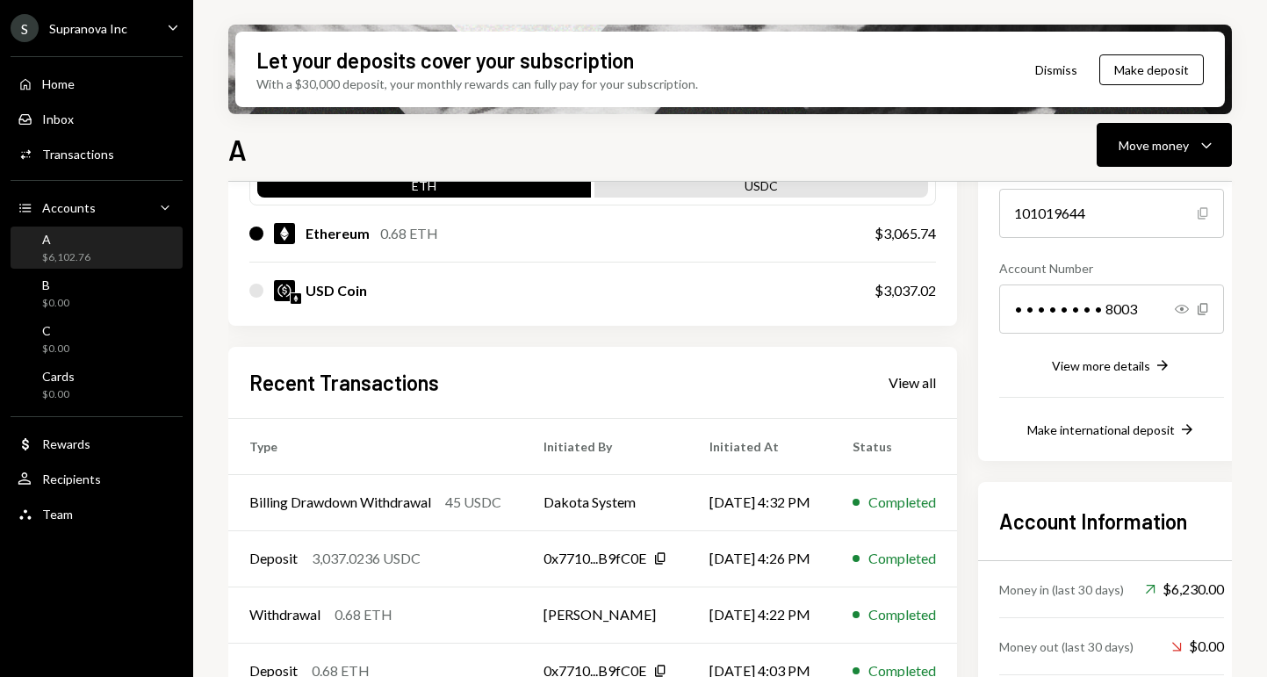
click at [1210, 209] on icon "Copy" at bounding box center [1203, 213] width 14 height 14
click at [1189, 309] on icon "Show" at bounding box center [1182, 309] width 14 height 14
click at [1210, 309] on icon "Copy" at bounding box center [1203, 309] width 14 height 14
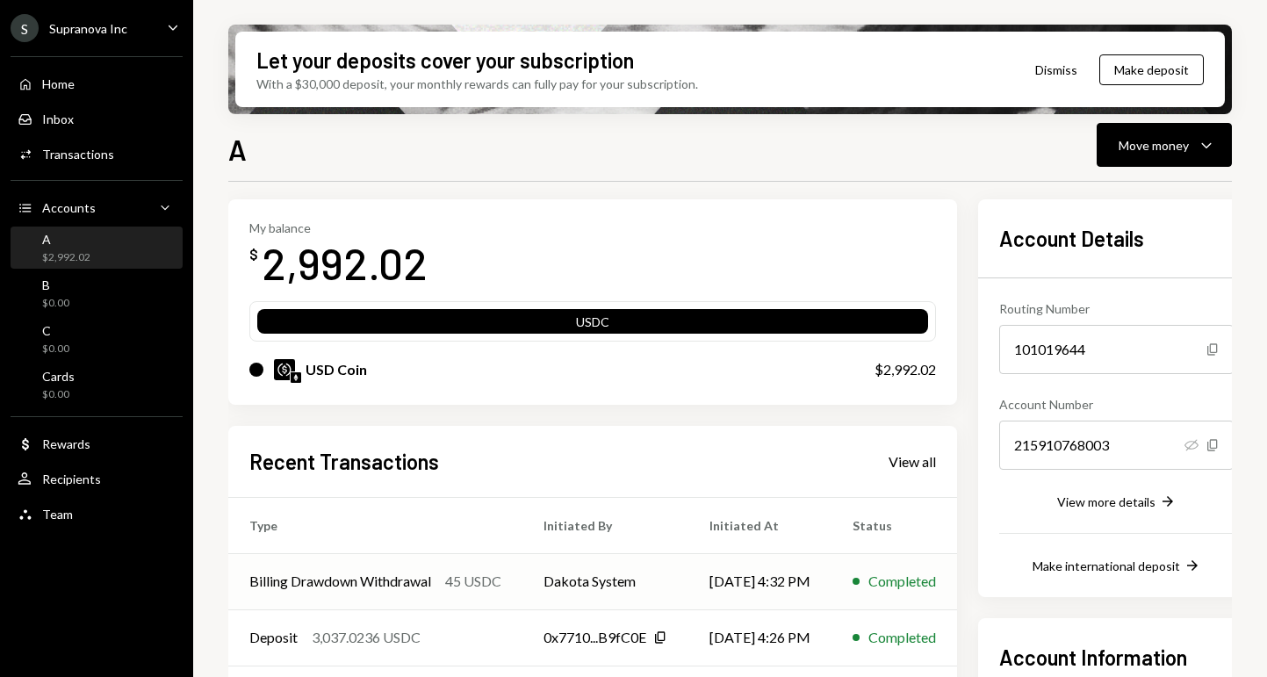
scroll to position [0, 0]
